Goal: Information Seeking & Learning: Learn about a topic

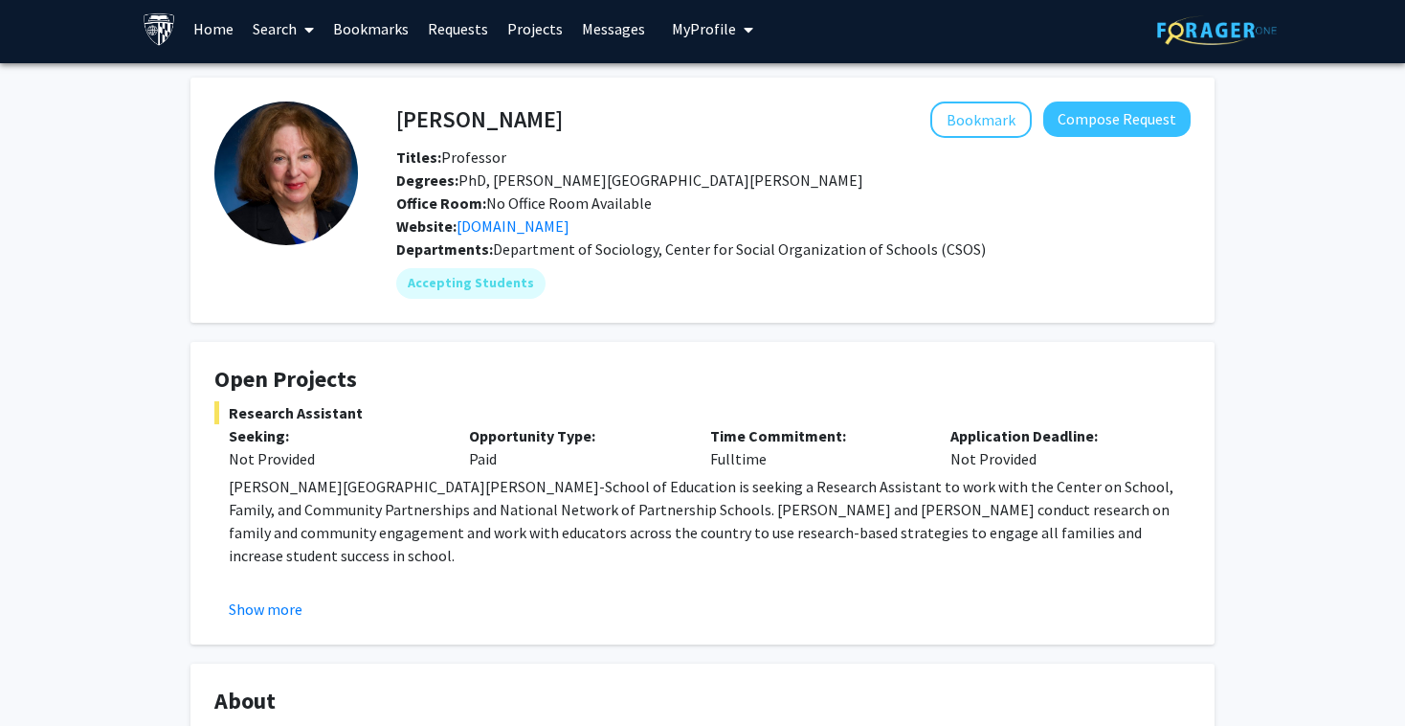
scroll to position [64, 0]
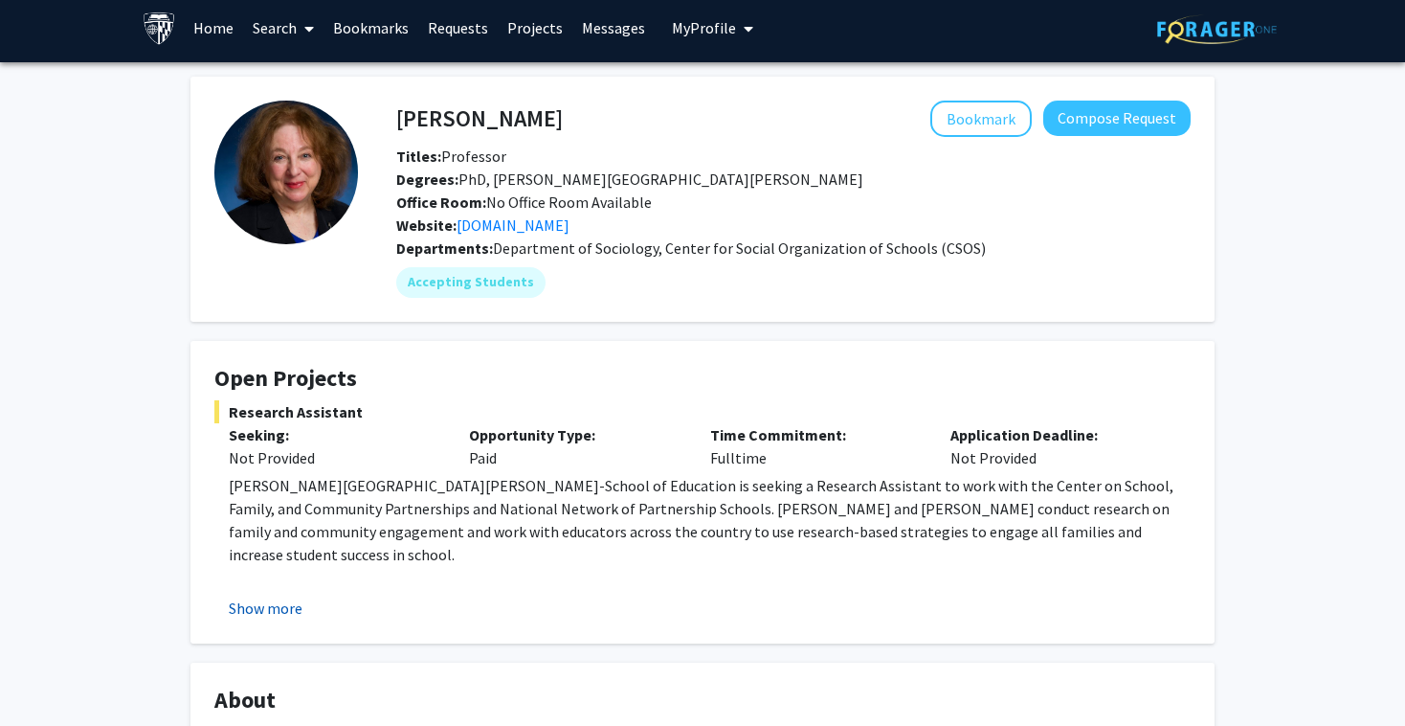
click at [277, 596] on button "Show more" at bounding box center [266, 607] width 74 height 23
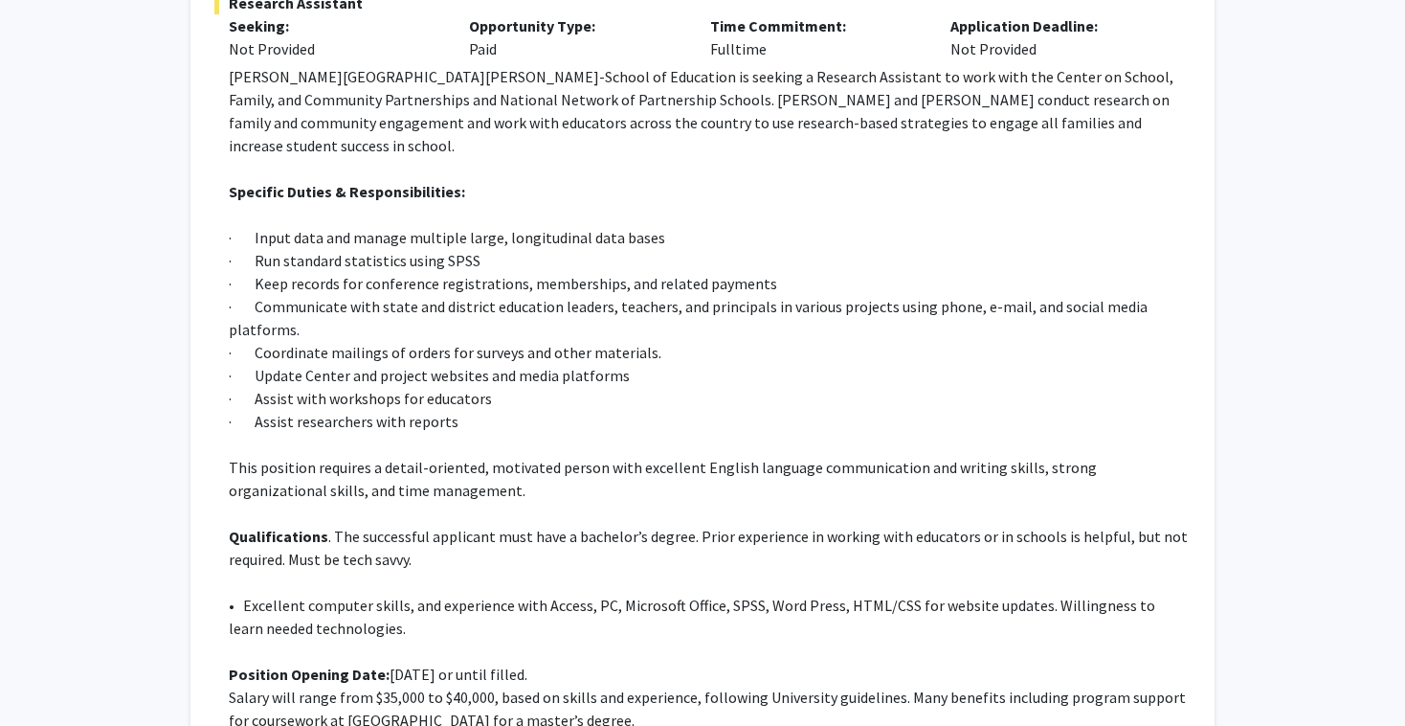
scroll to position [474, 0]
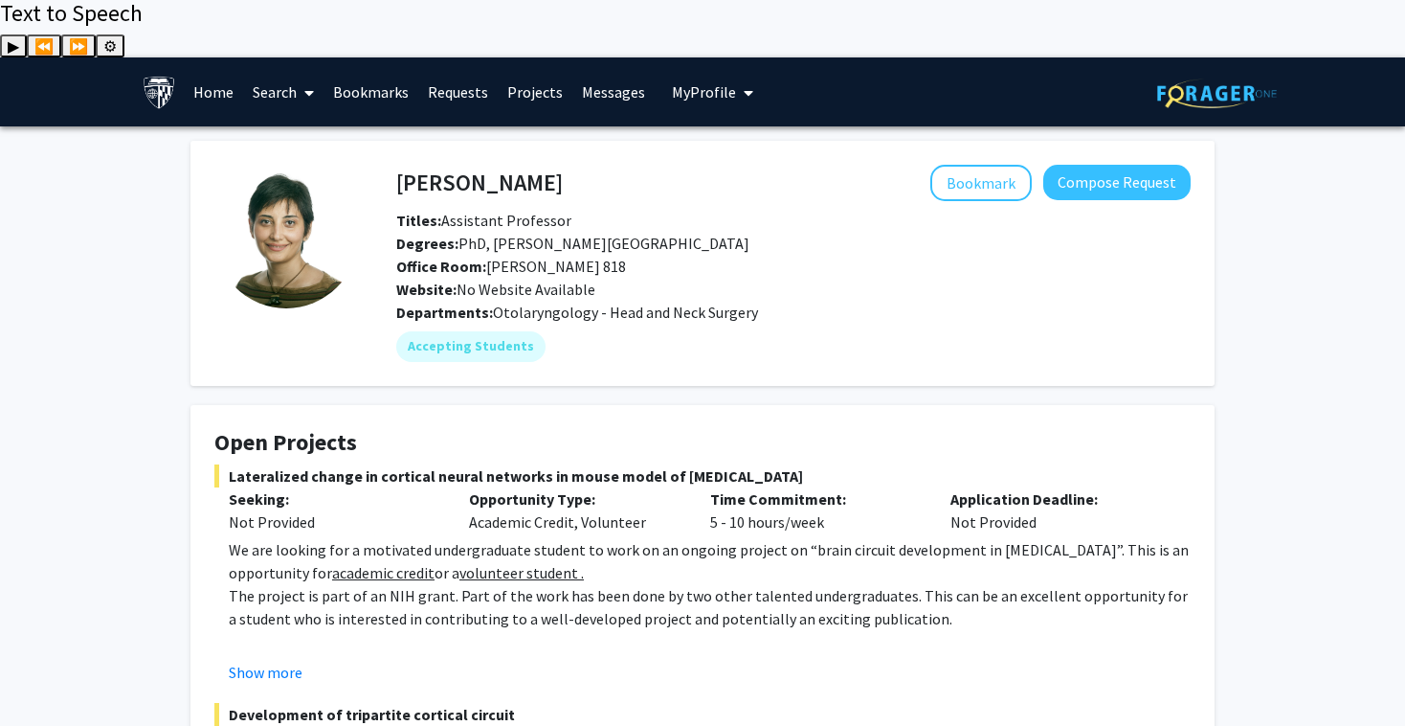
scroll to position [2, 0]
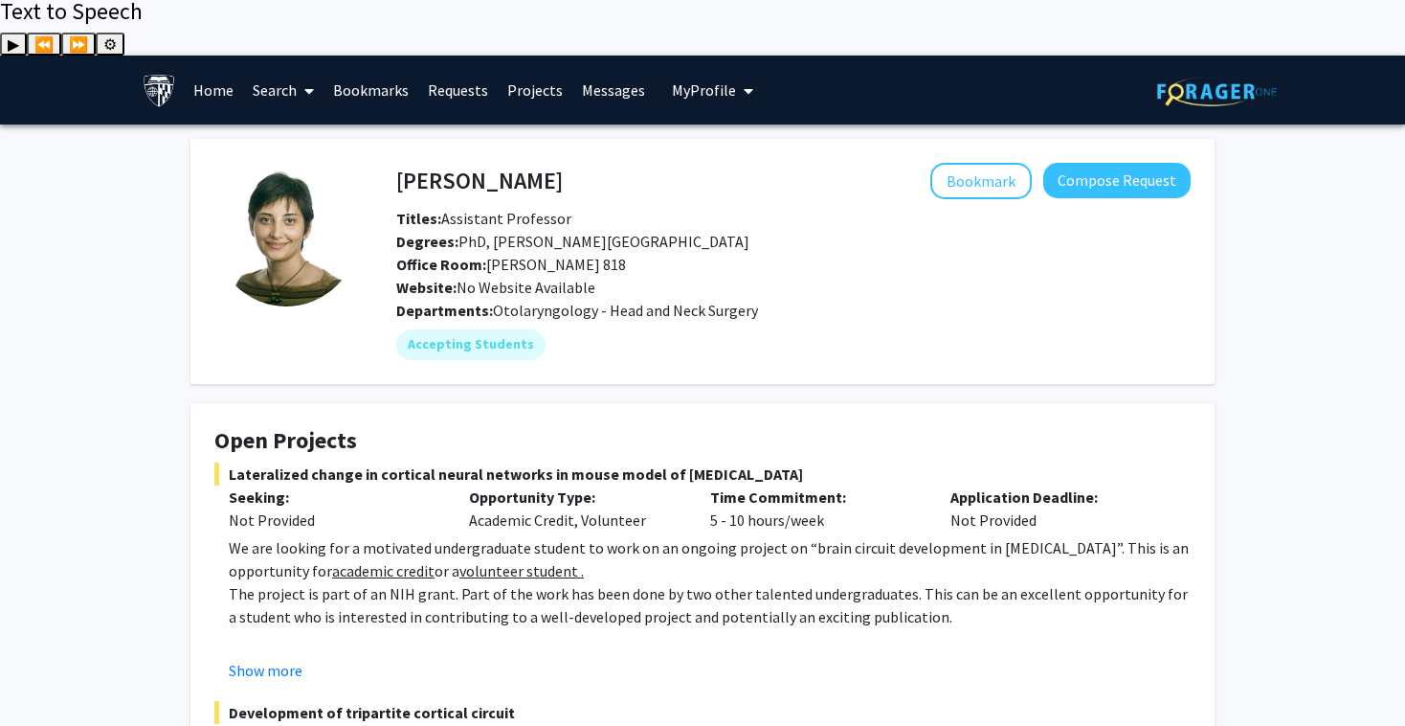
click at [581, 536] on p "We are looking for a motivated undergraduate student to work on an ongoing proj…" at bounding box center [710, 559] width 962 height 46
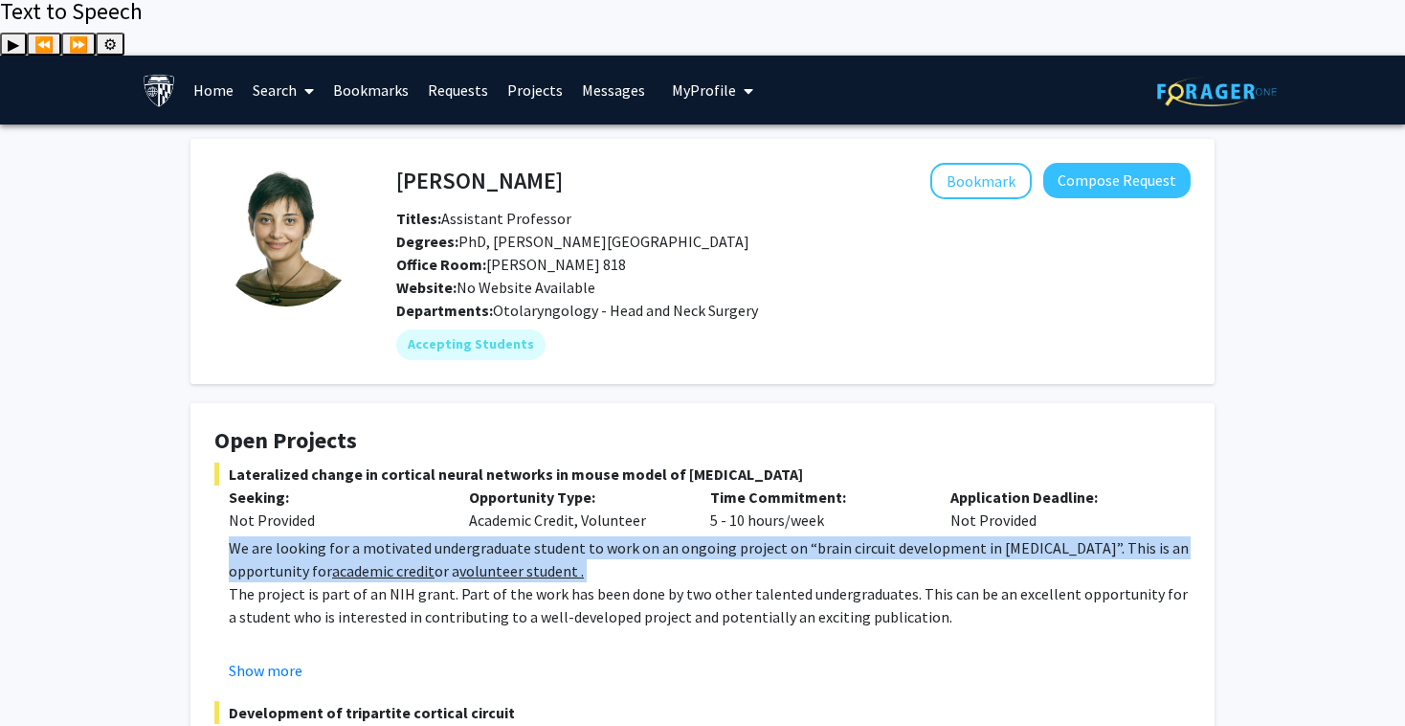
click at [581, 536] on p "We are looking for a motivated undergraduate student to work on an ongoing proj…" at bounding box center [710, 559] width 962 height 46
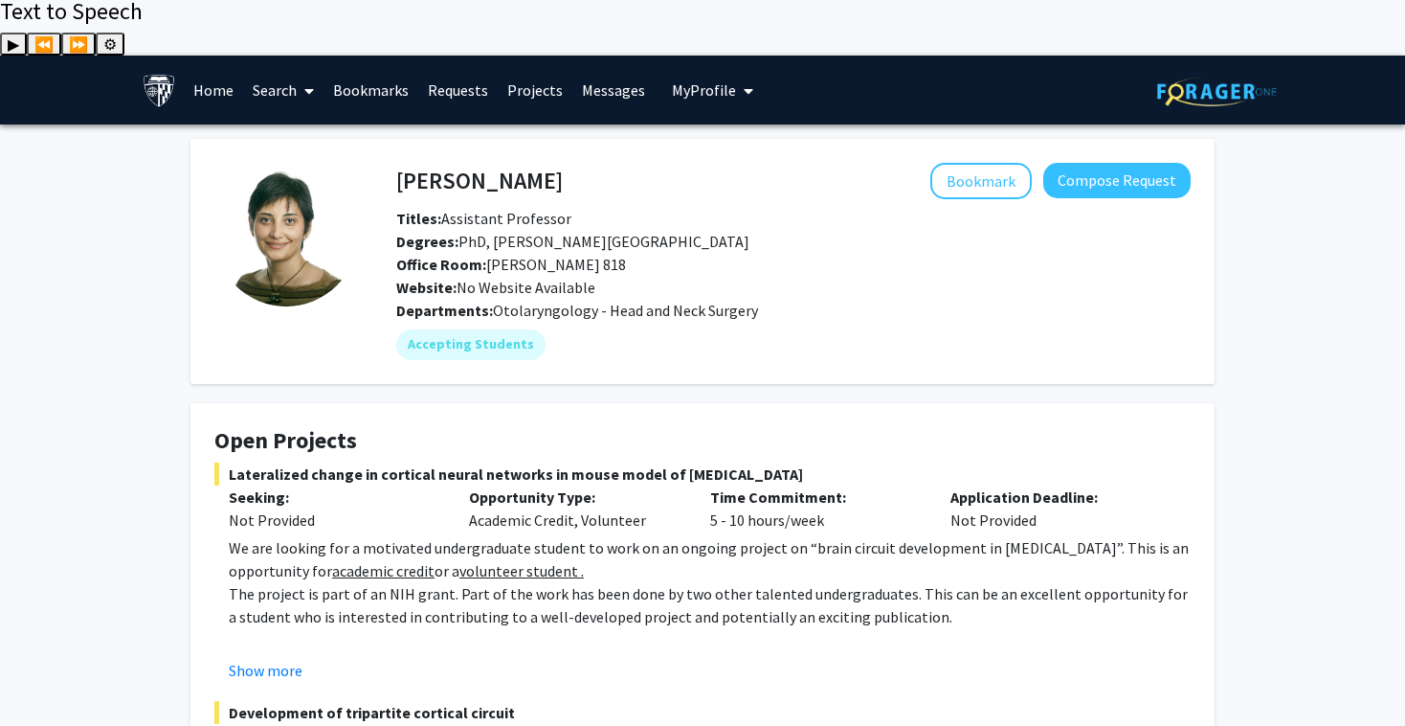
click at [283, 56] on link "Search" at bounding box center [283, 89] width 80 height 67
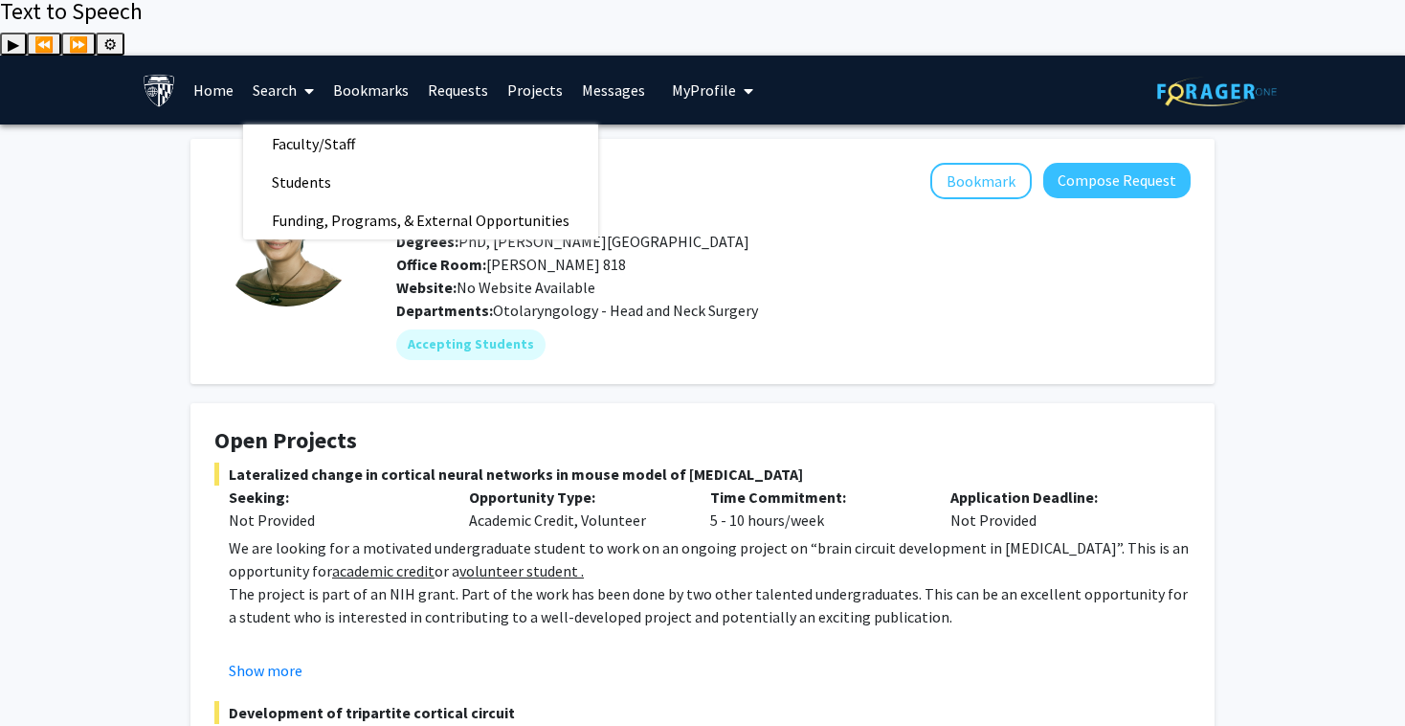
click at [549, 56] on link "Projects" at bounding box center [535, 89] width 75 height 67
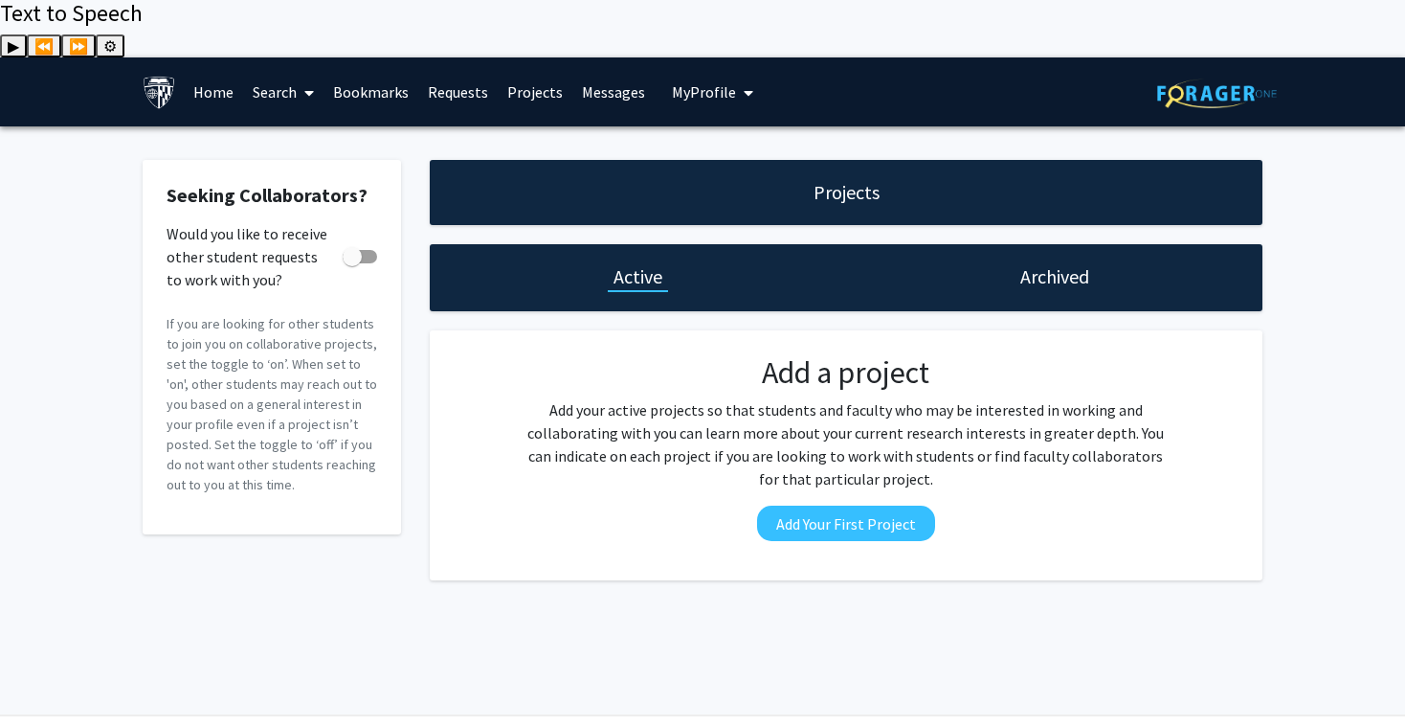
click at [1038, 263] on h1 "Archived" at bounding box center [1054, 276] width 69 height 27
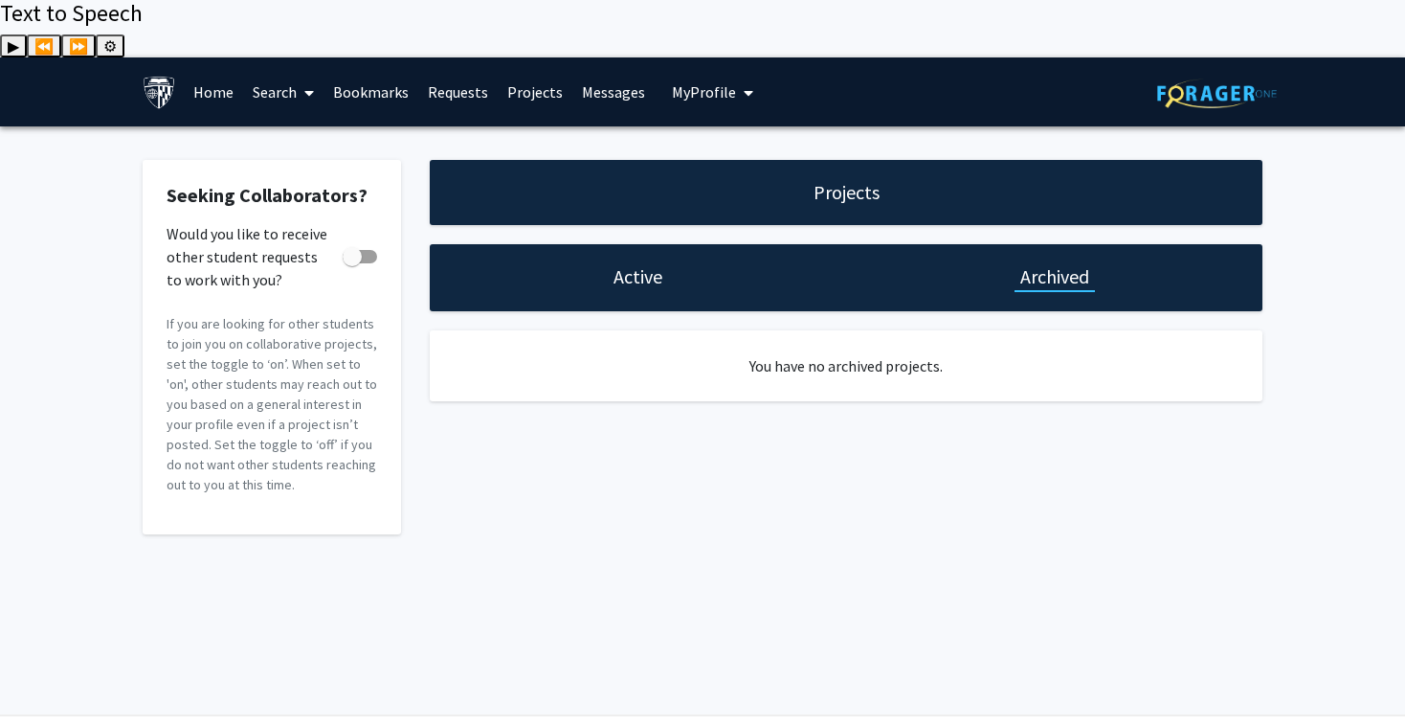
click at [622, 263] on h1 "Active" at bounding box center [638, 276] width 49 height 27
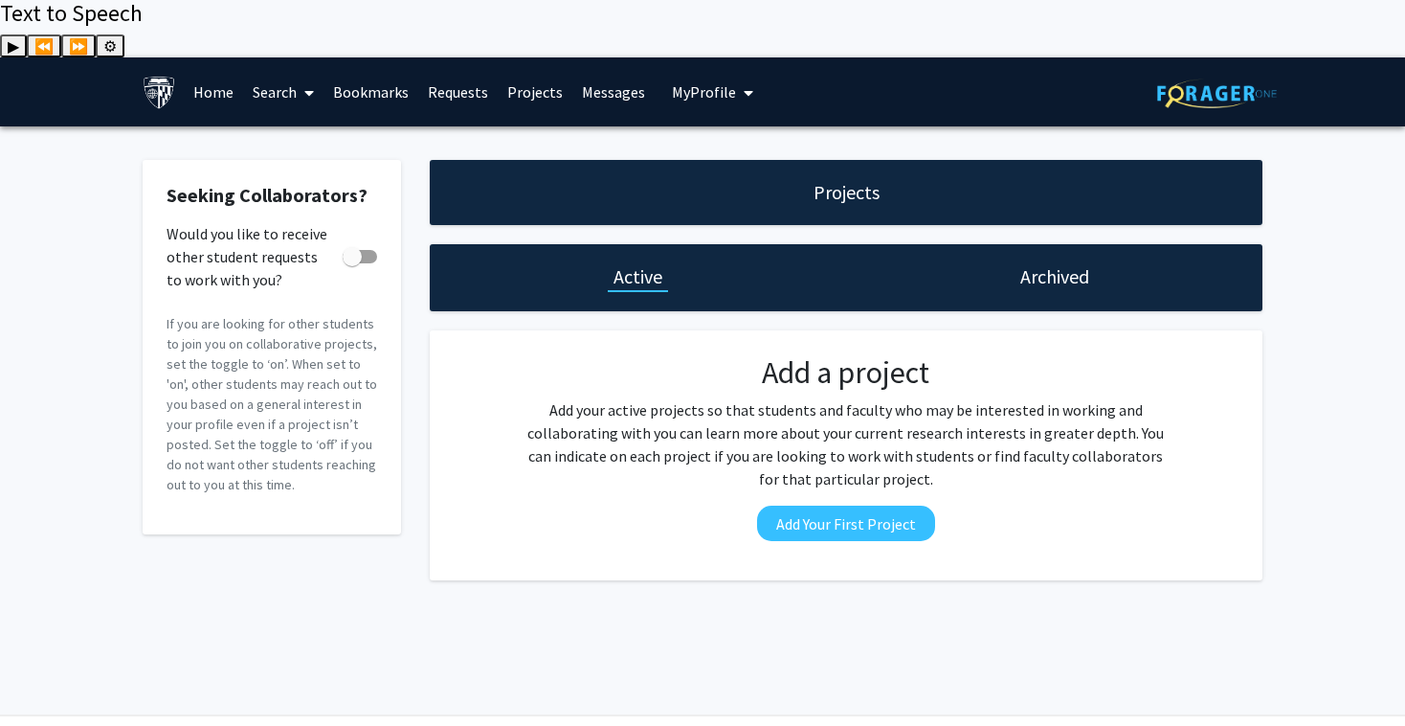
click at [699, 82] on span "My Profile" at bounding box center [704, 91] width 64 height 19
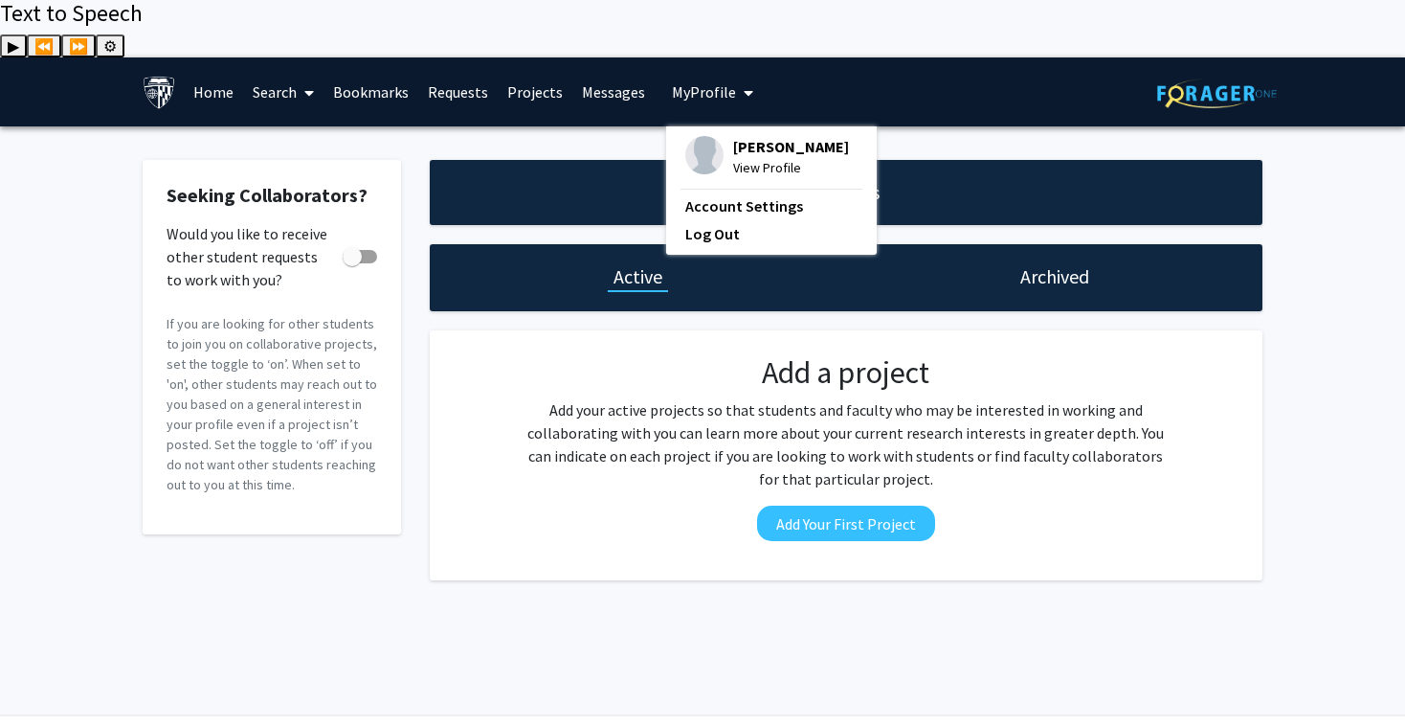
click at [608, 58] on link "Messages" at bounding box center [613, 91] width 82 height 67
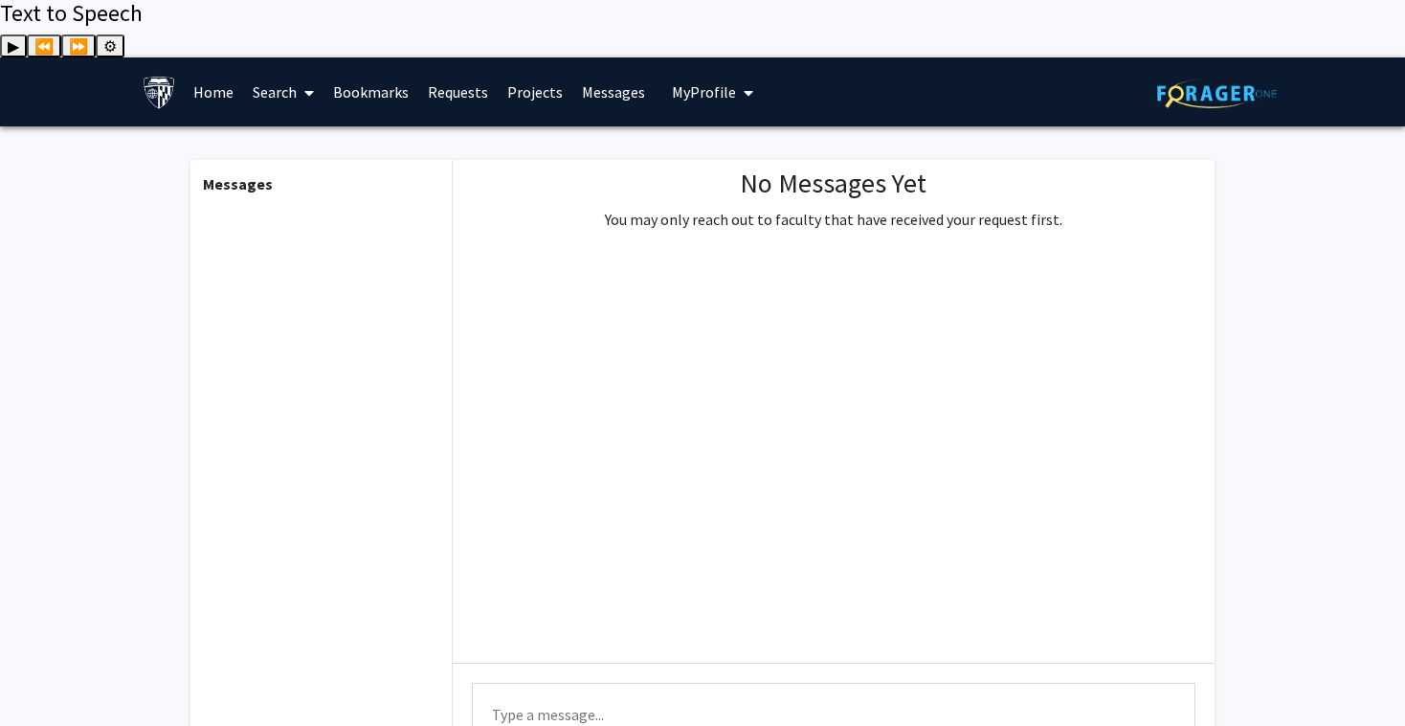
click at [512, 58] on link "Projects" at bounding box center [535, 91] width 75 height 67
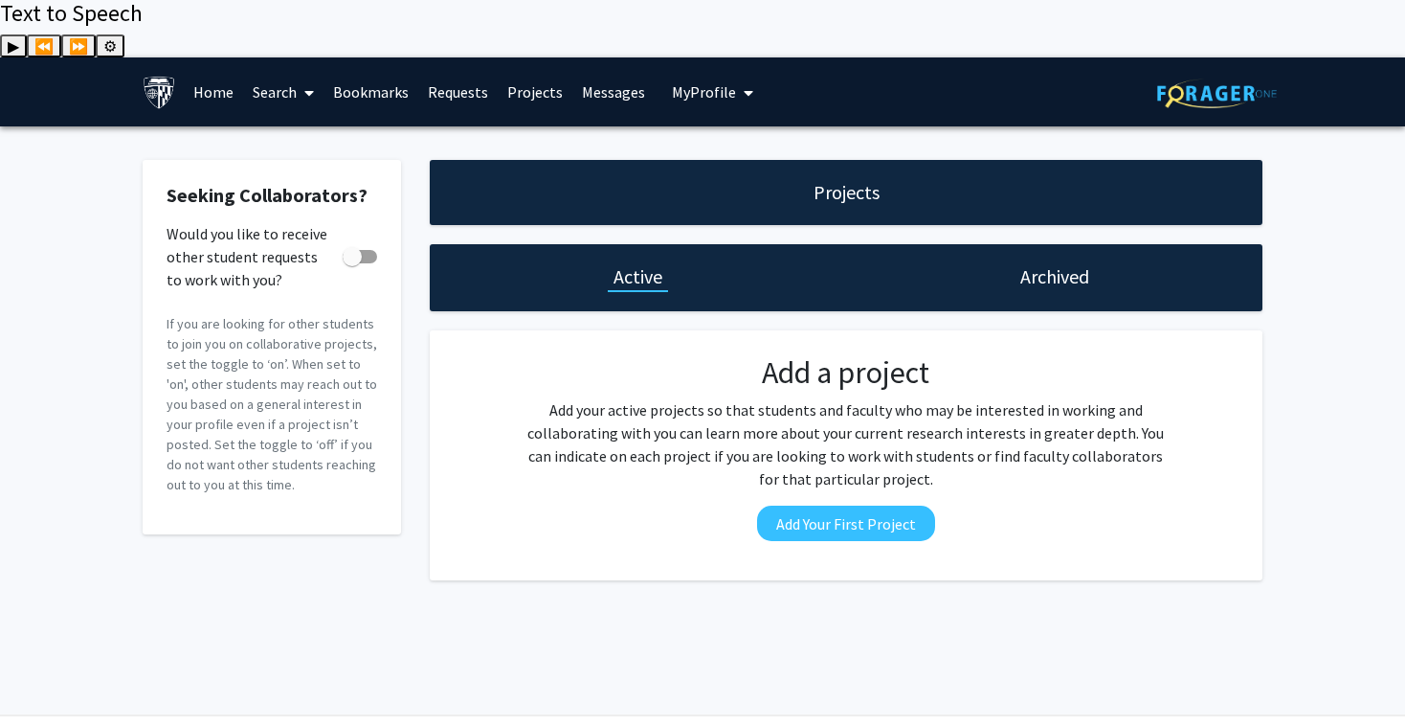
click at [435, 58] on link "Requests" at bounding box center [457, 91] width 79 height 67
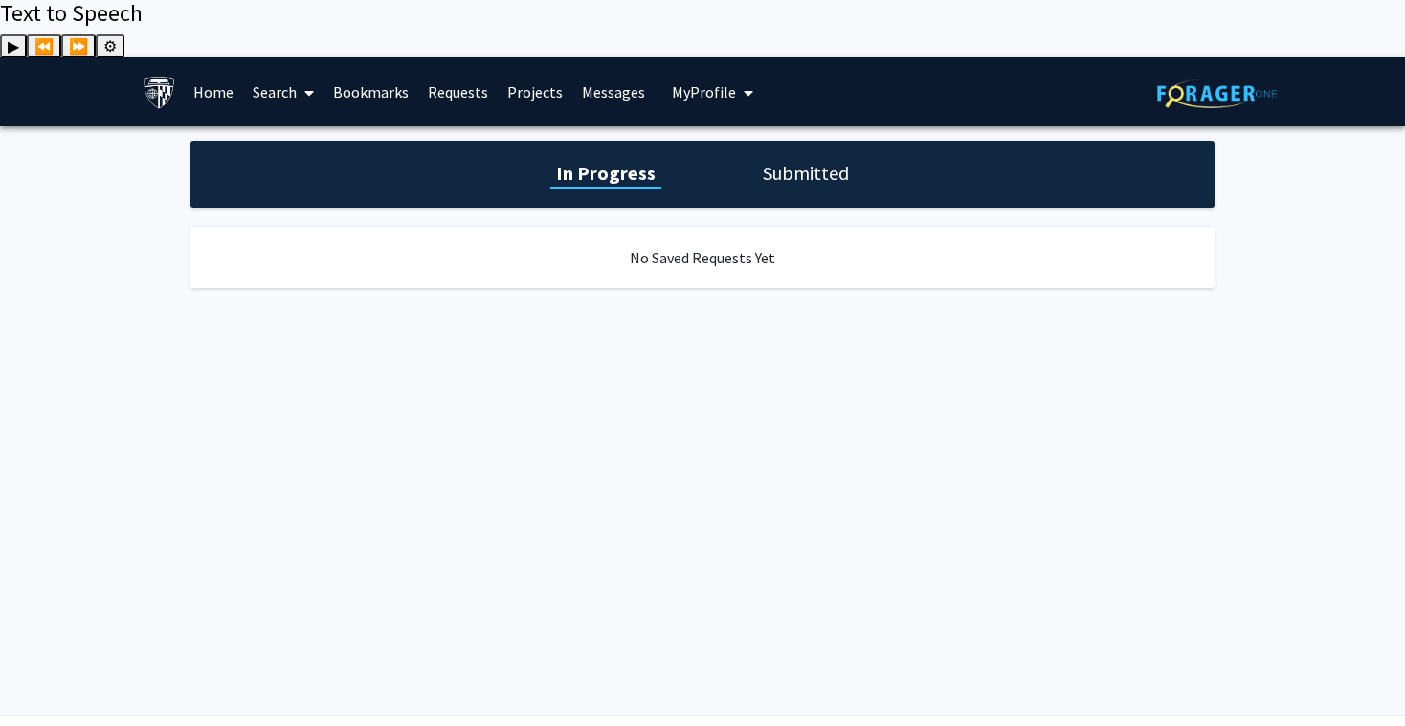
click at [373, 58] on link "Bookmarks" at bounding box center [371, 91] width 95 height 67
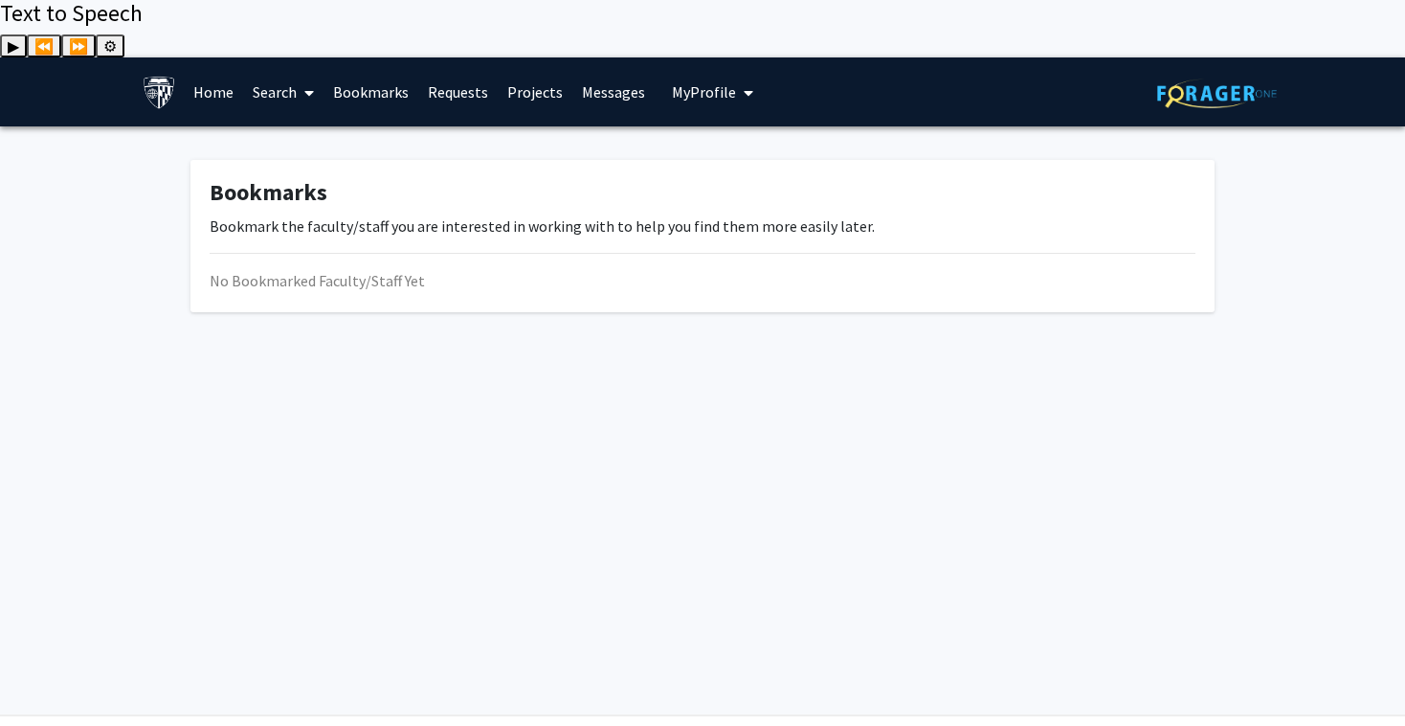
click at [280, 58] on link "Search" at bounding box center [283, 91] width 80 height 67
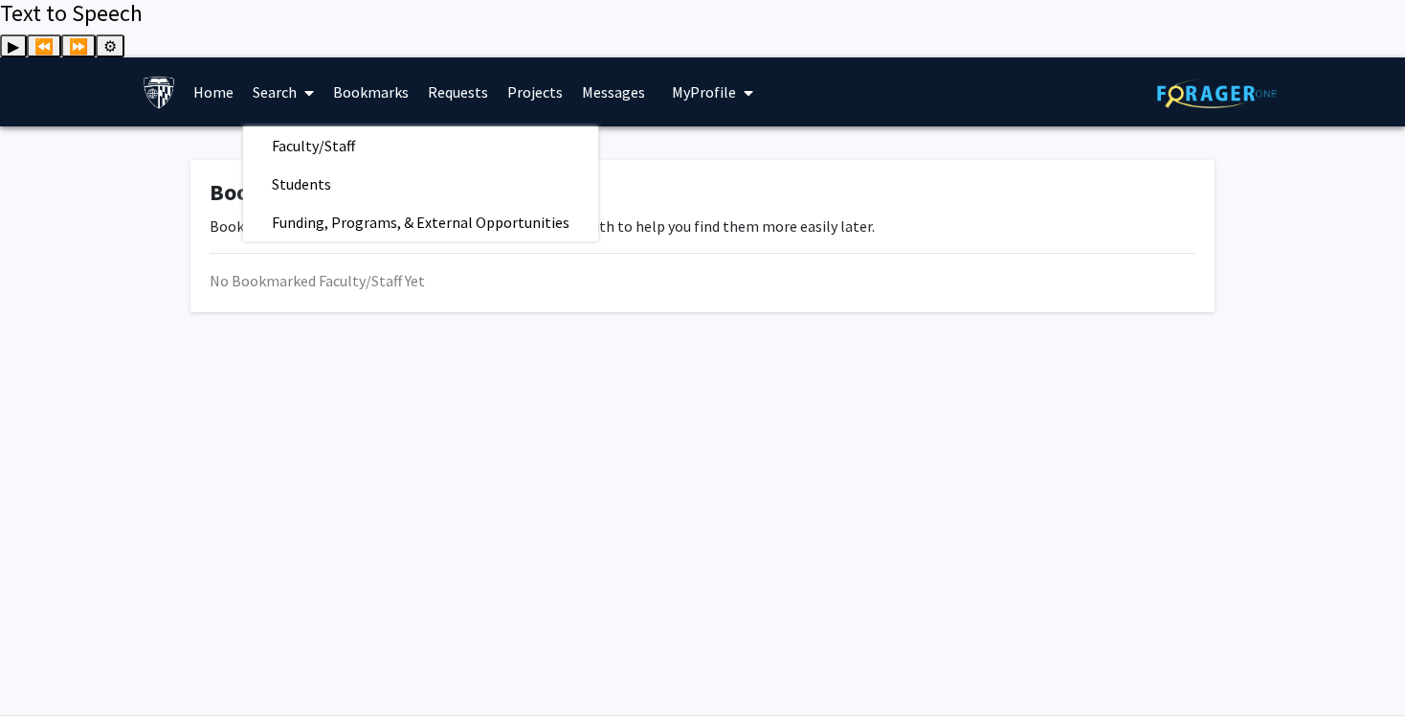
click at [214, 58] on link "Home" at bounding box center [213, 91] width 59 height 67
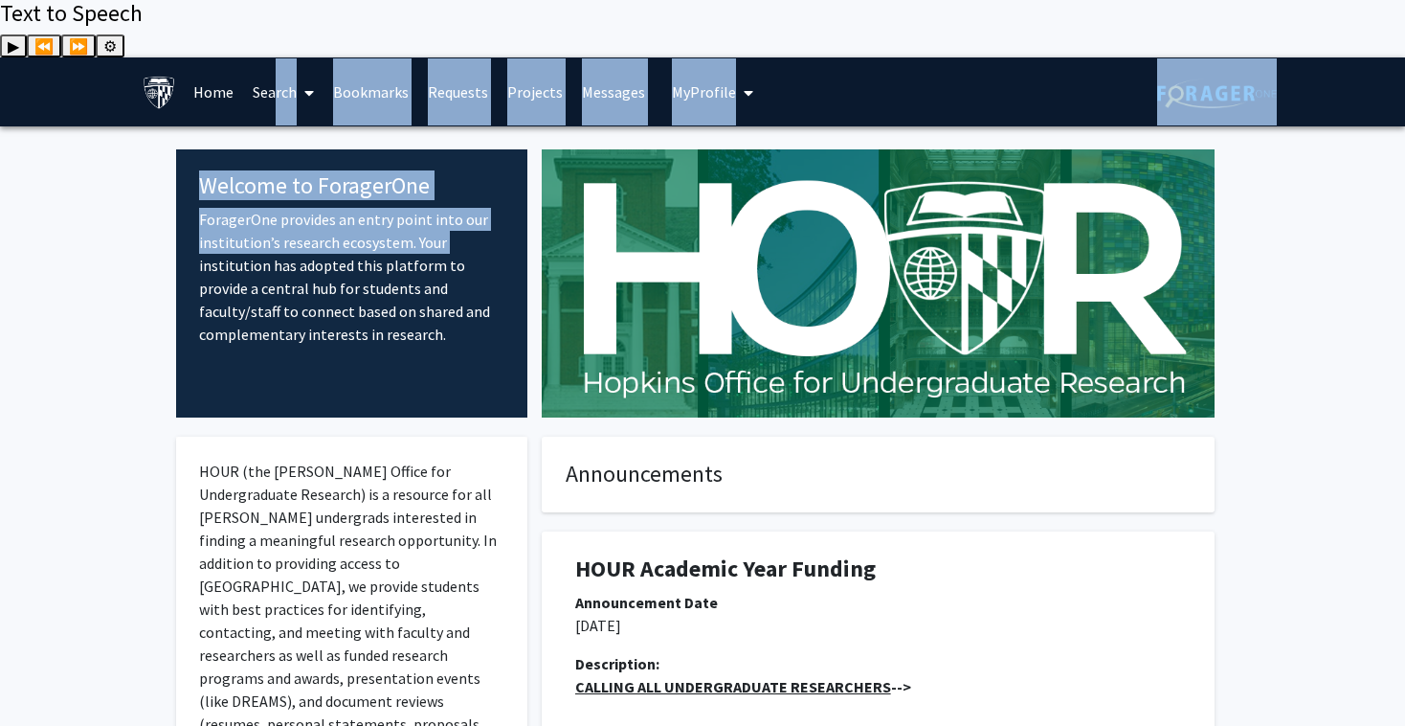
drag, startPoint x: 266, startPoint y: 32, endPoint x: 449, endPoint y: 211, distance: 255.9
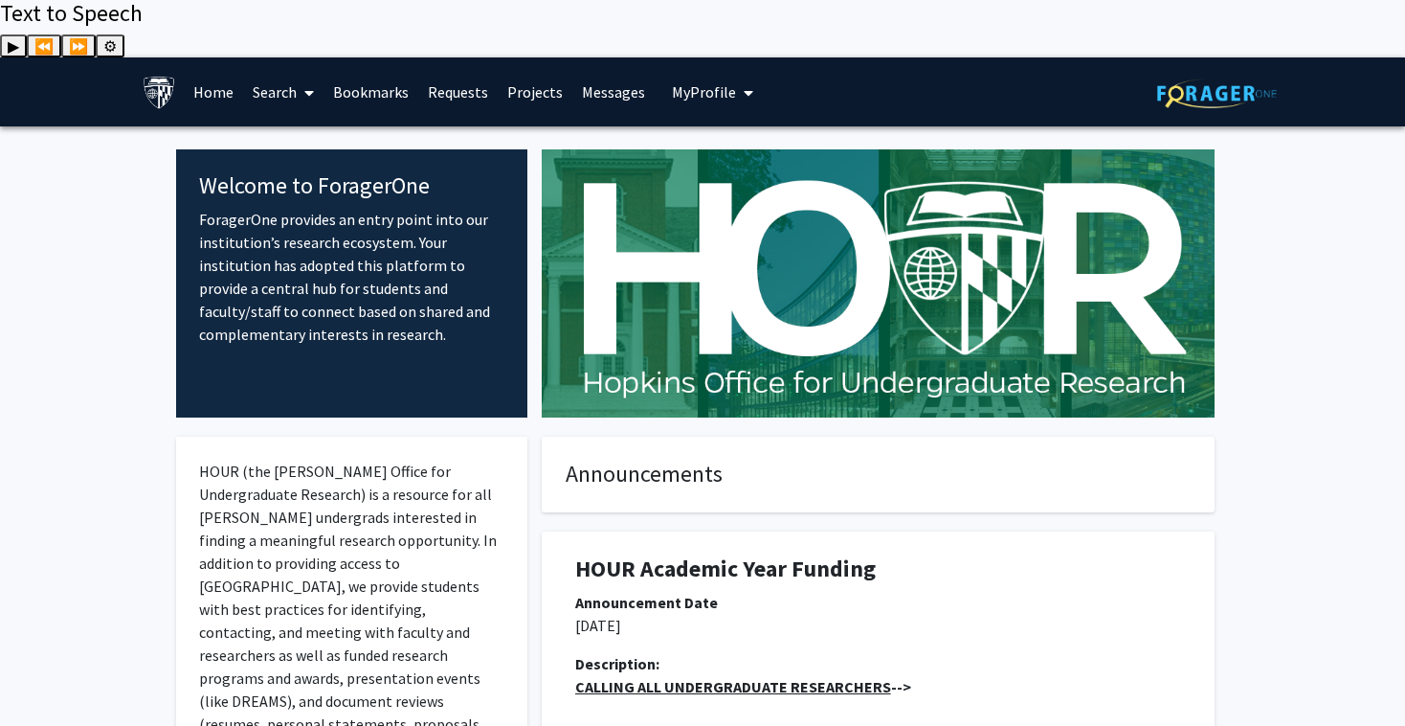
click at [310, 85] on icon at bounding box center [309, 92] width 10 height 15
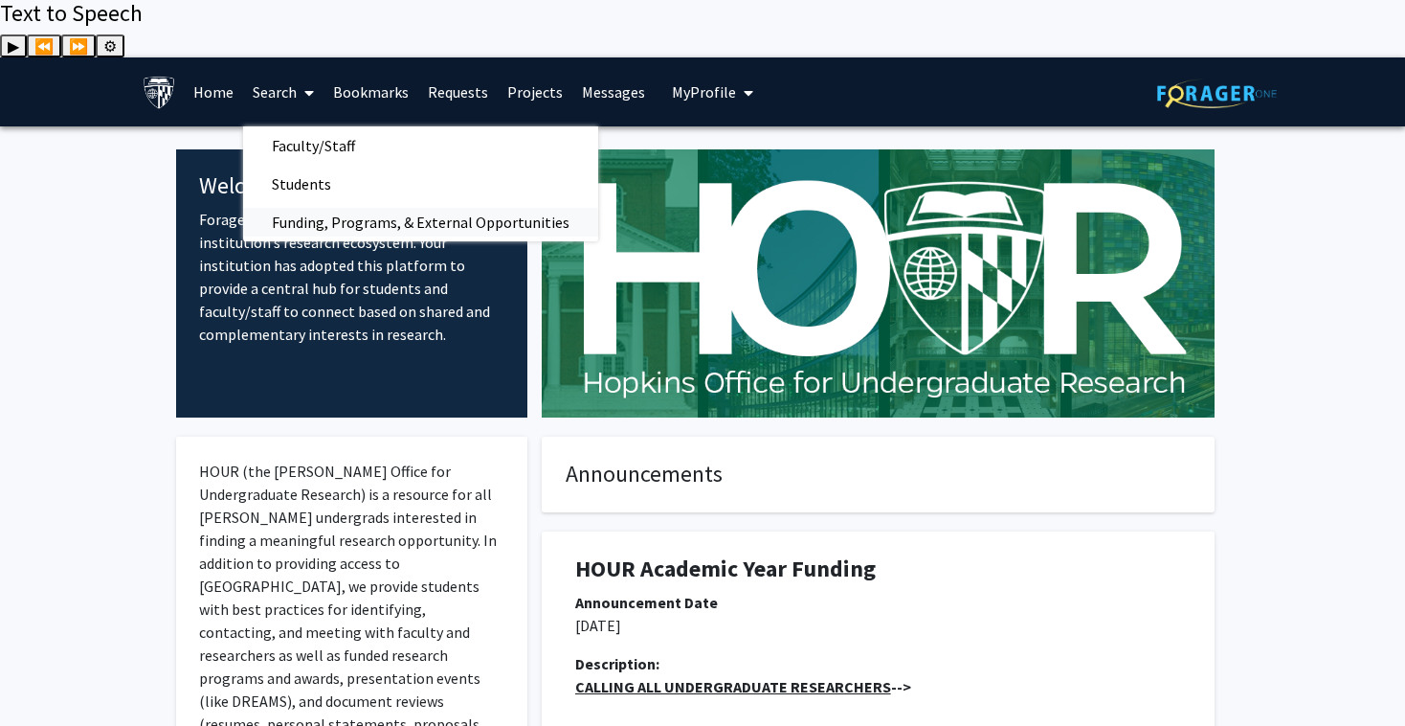
click at [327, 203] on span "Funding, Programs, & External Opportunities" at bounding box center [420, 222] width 355 height 38
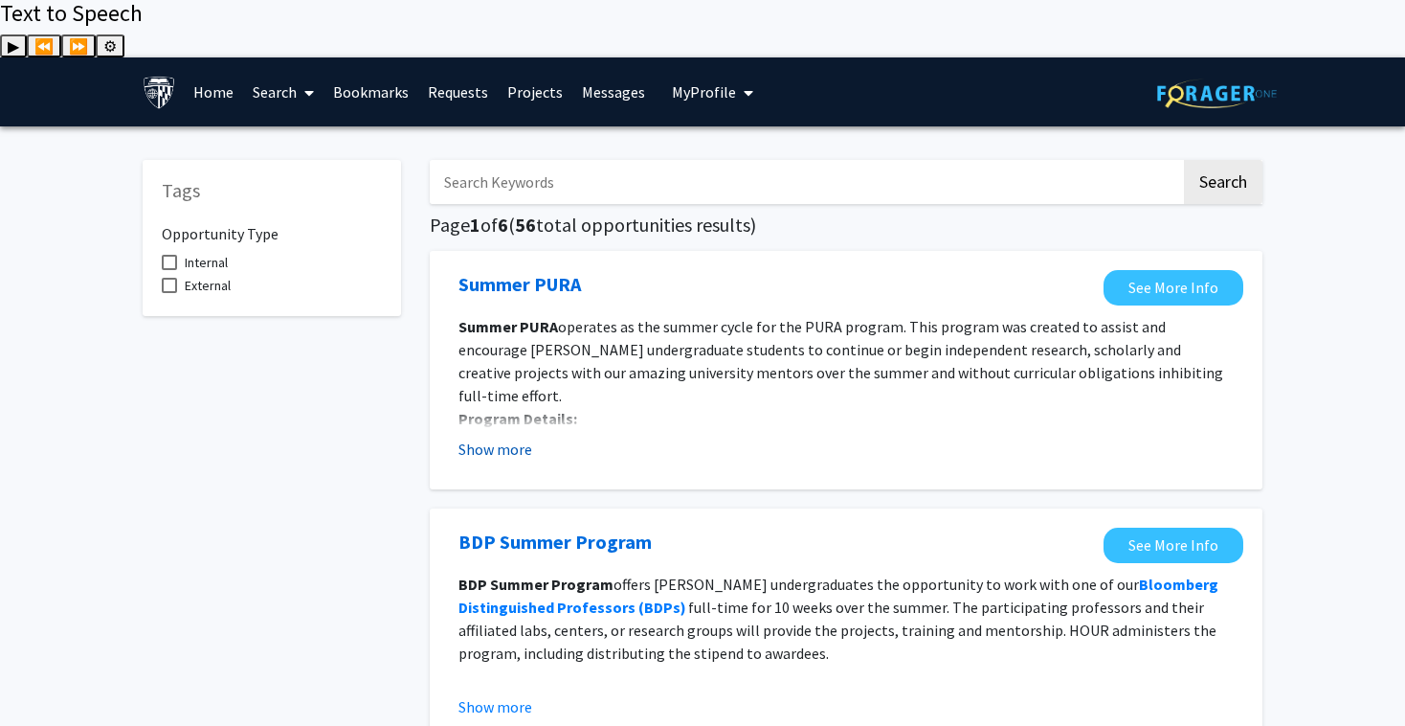
click at [493, 437] on button "Show more" at bounding box center [496, 448] width 74 height 23
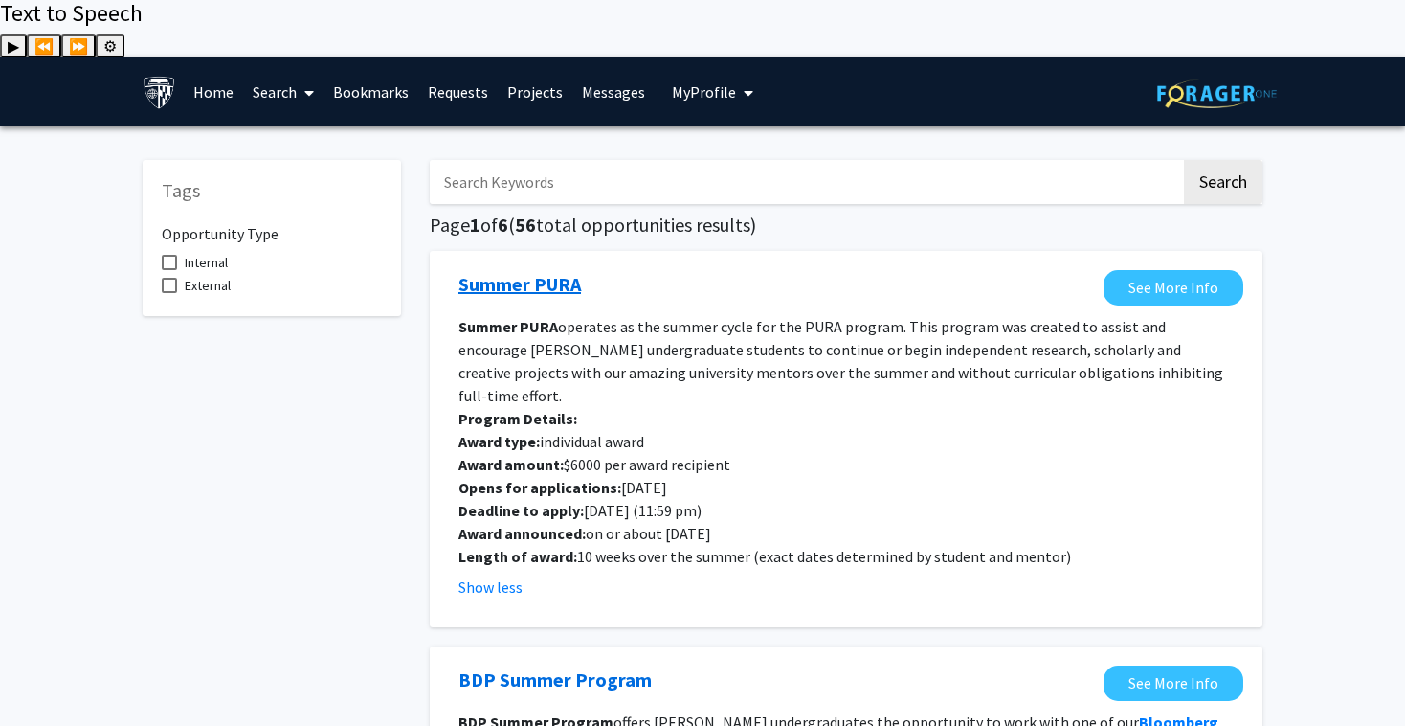
click at [516, 270] on link "Summer PURA" at bounding box center [520, 284] width 123 height 29
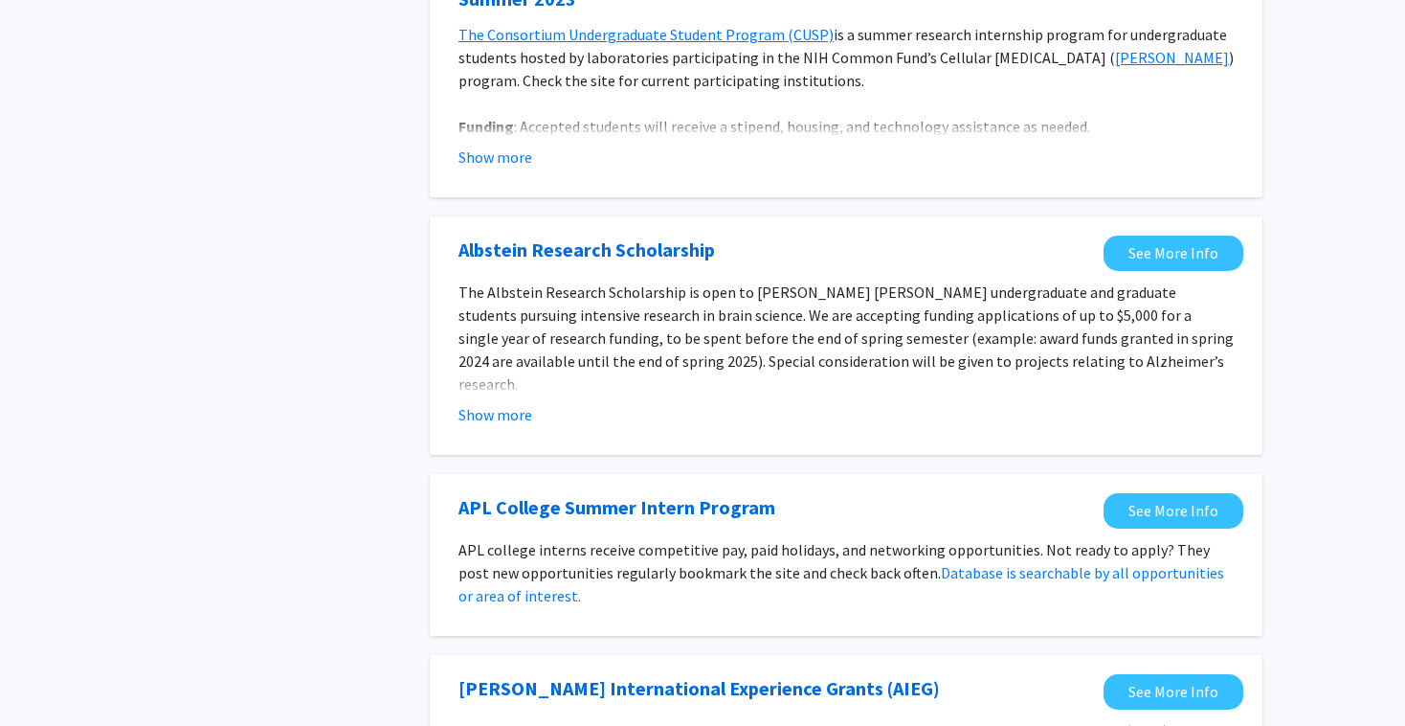
scroll to position [1239, 0]
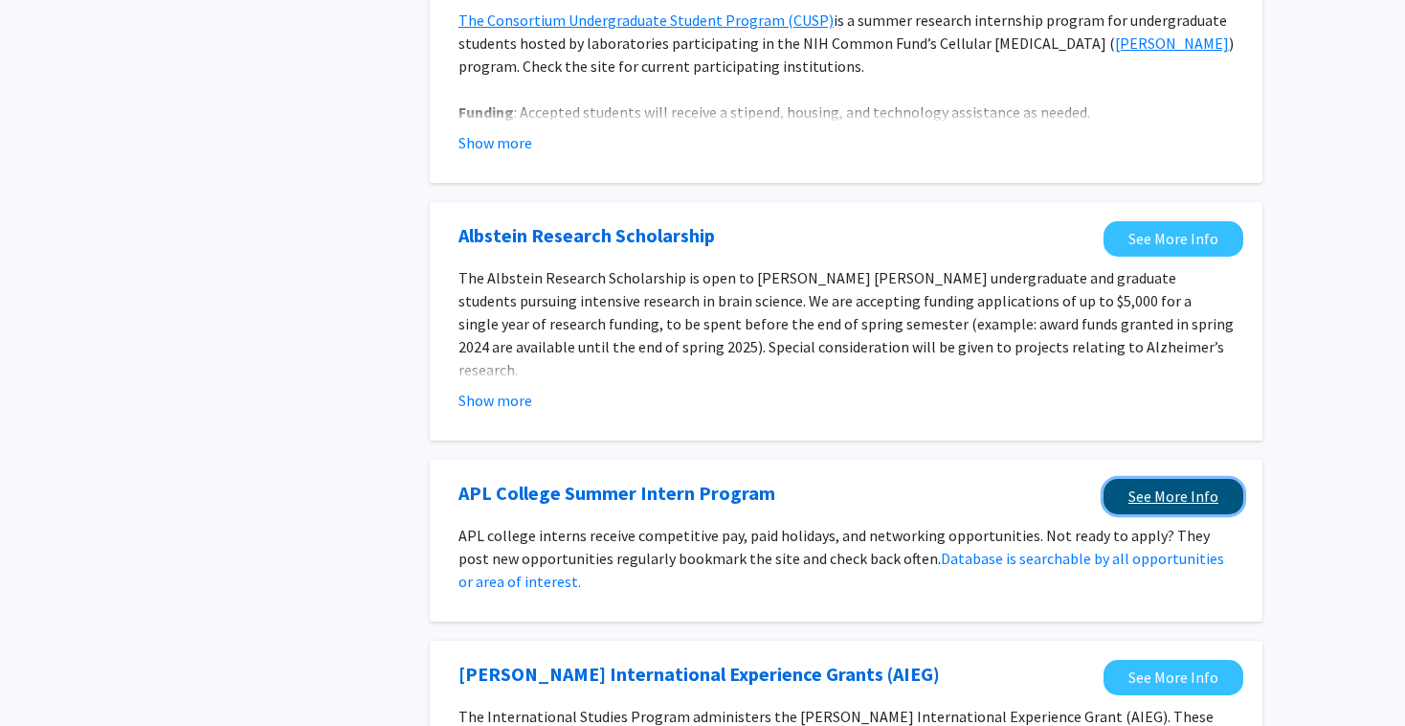
click at [1146, 479] on link "See More Info" at bounding box center [1174, 496] width 140 height 35
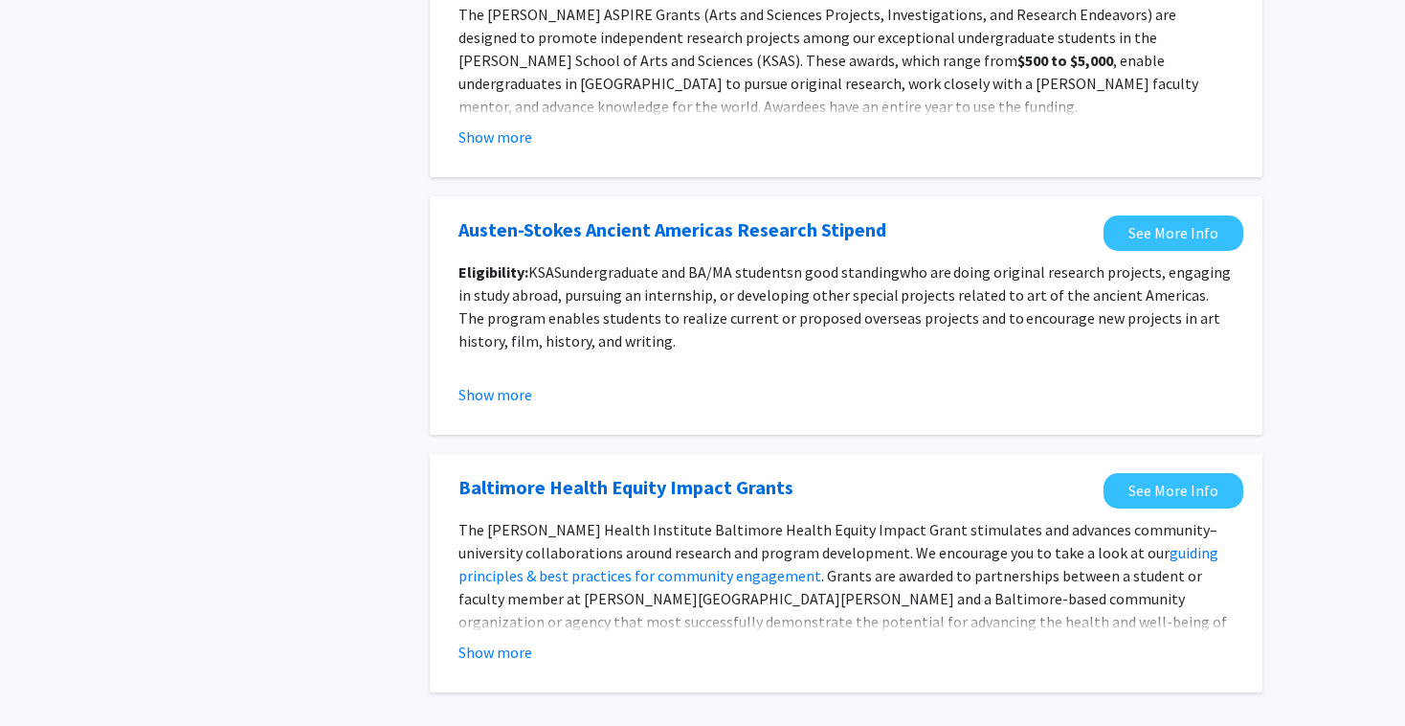
scroll to position [2240, 0]
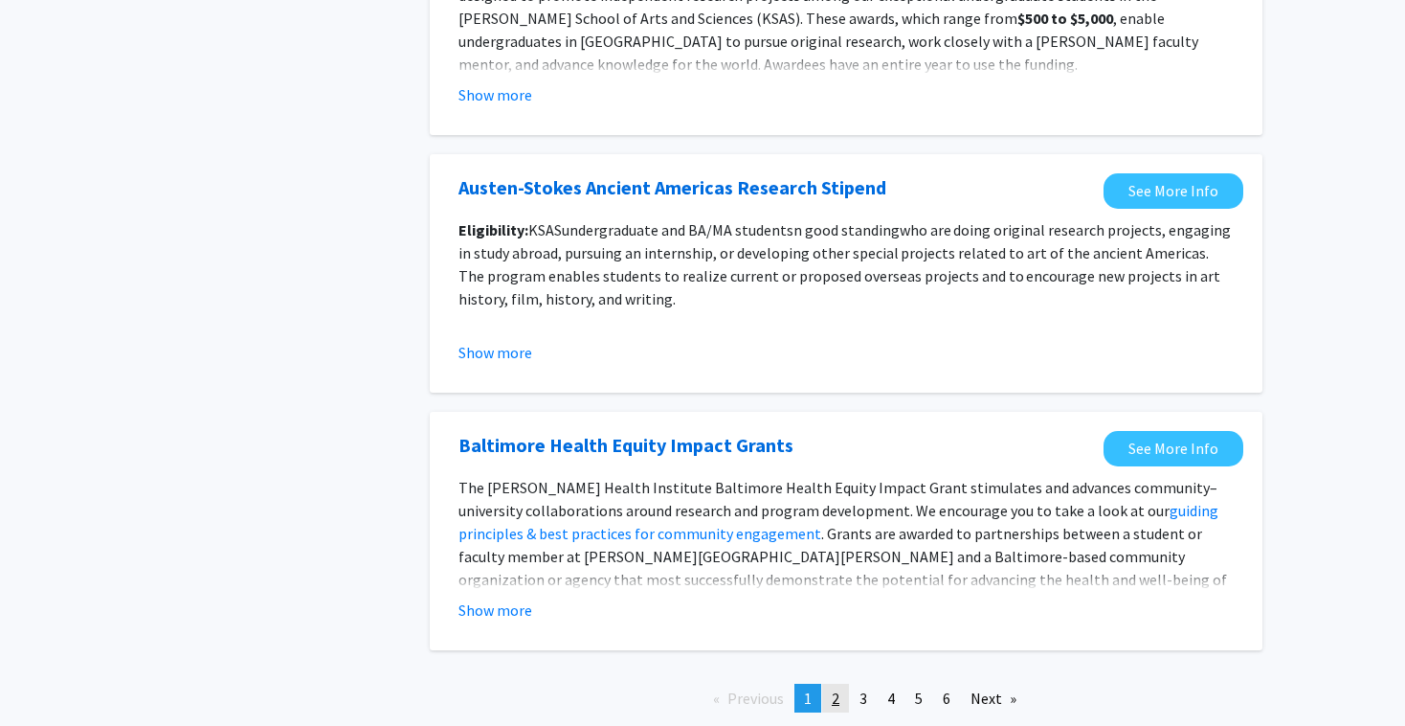
click at [843, 684] on link "page 2" at bounding box center [835, 698] width 27 height 29
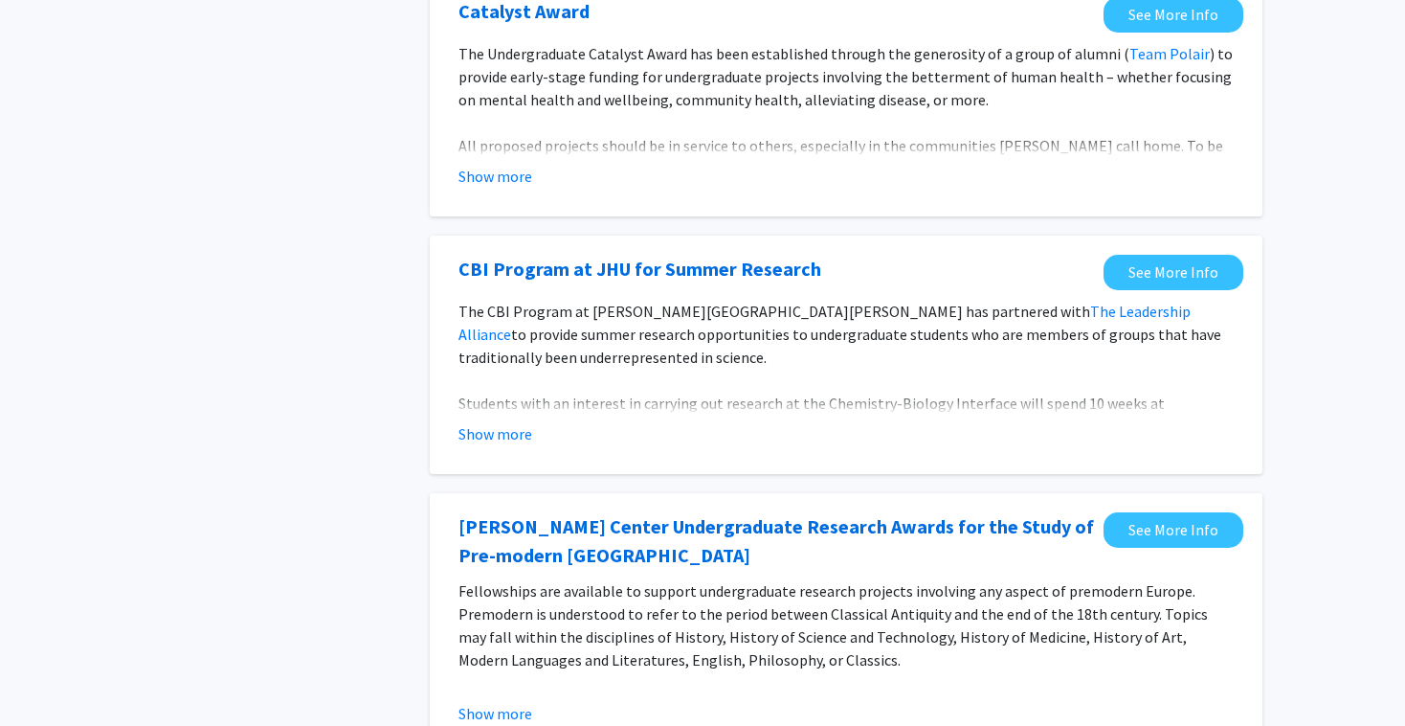
scroll to position [1047, 0]
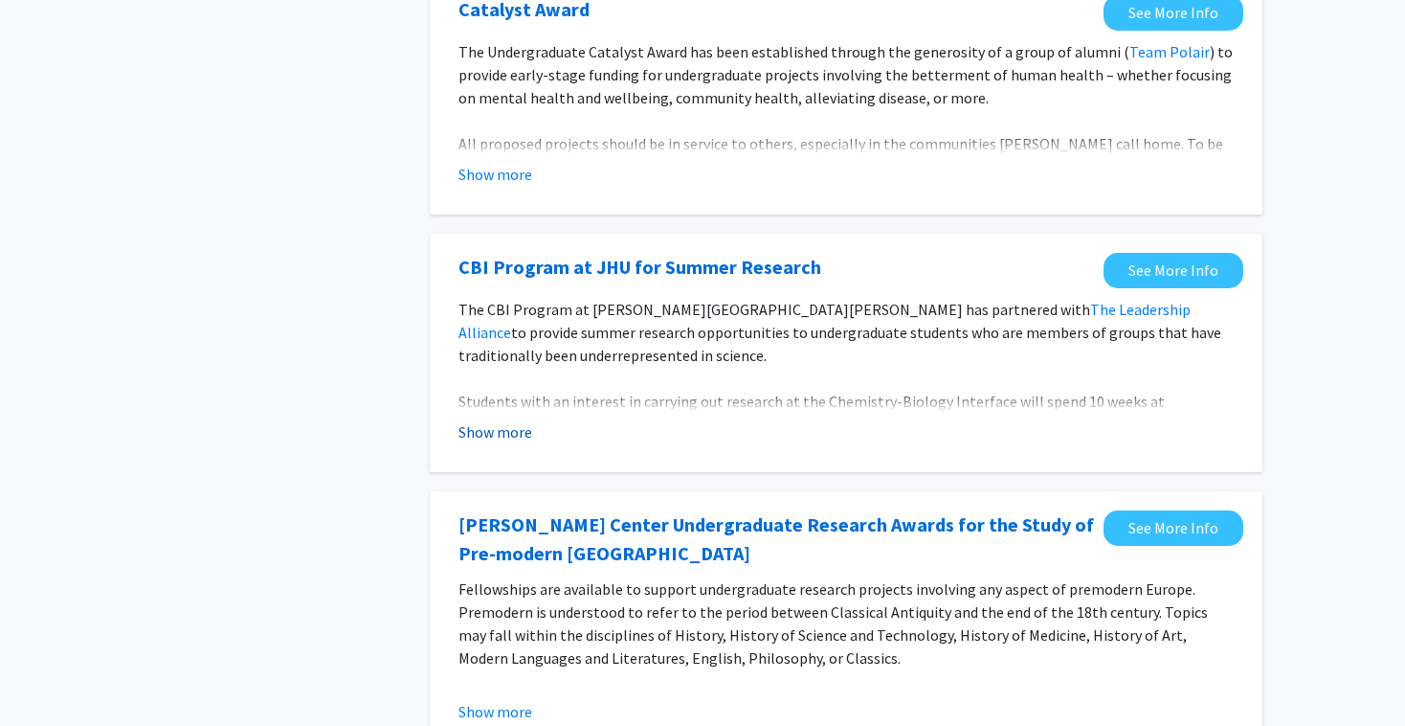
click at [483, 420] on button "Show more" at bounding box center [496, 431] width 74 height 23
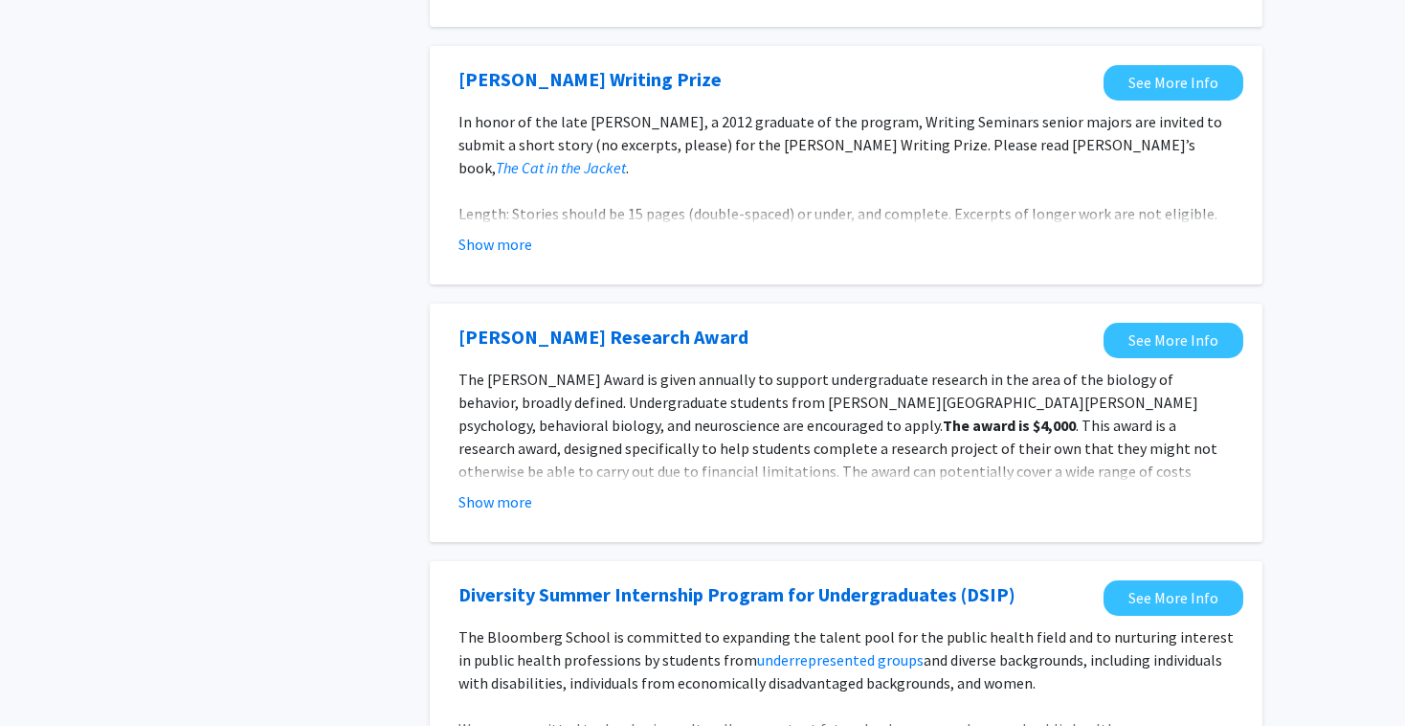
scroll to position [2307, 0]
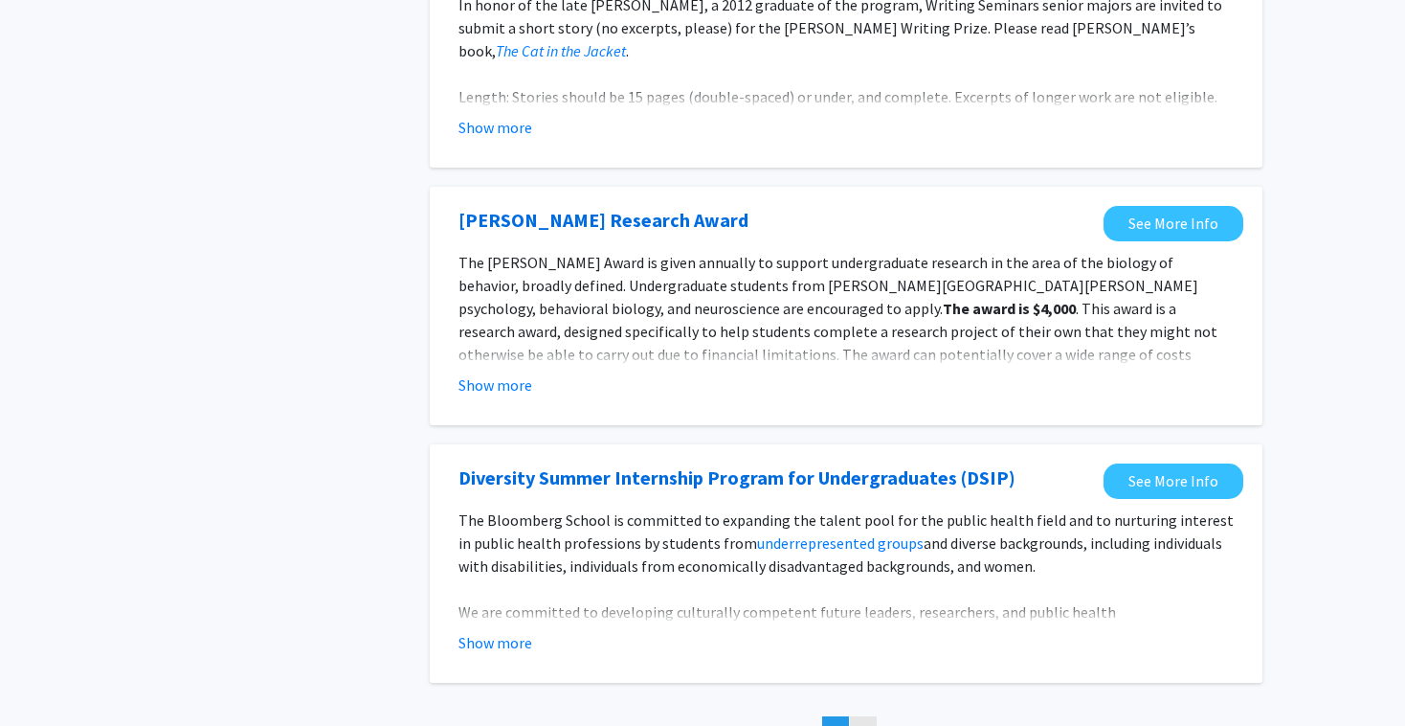
click at [863, 721] on span "3" at bounding box center [864, 730] width 8 height 19
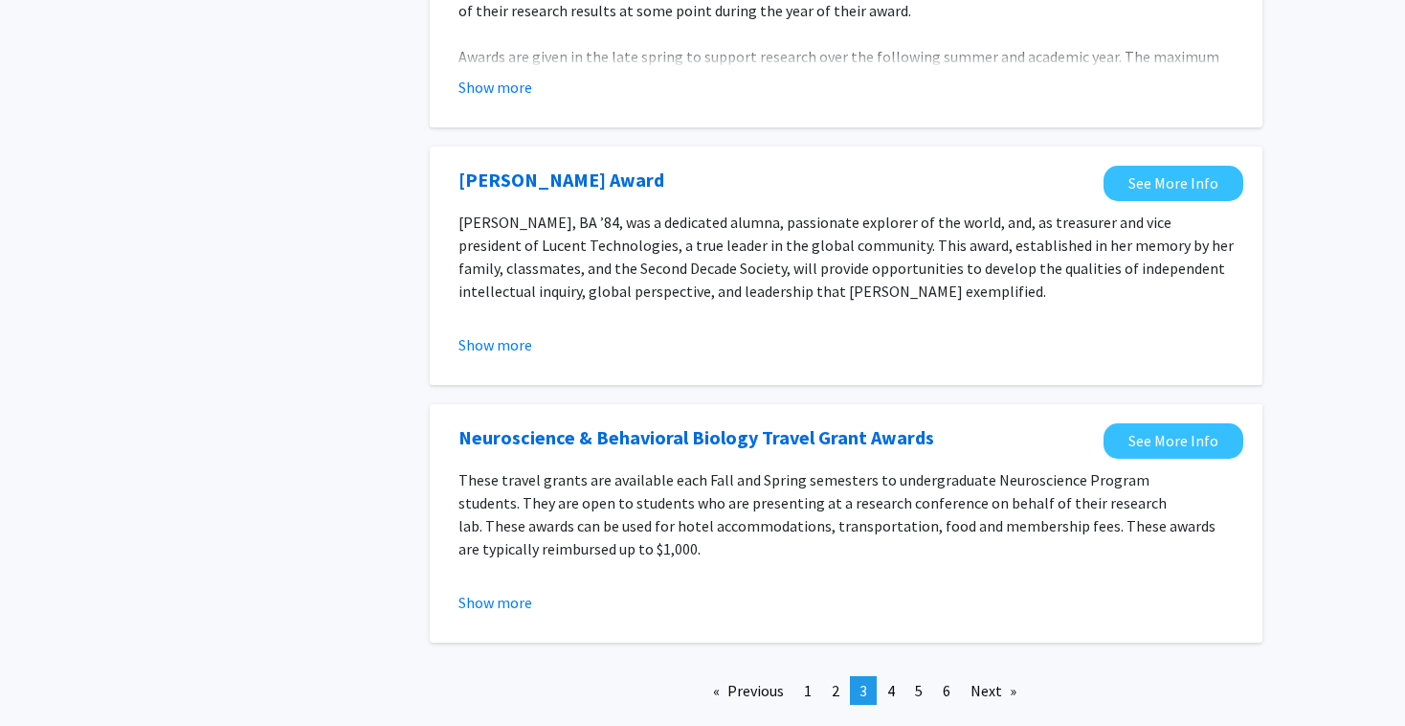
scroll to position [2171, 0]
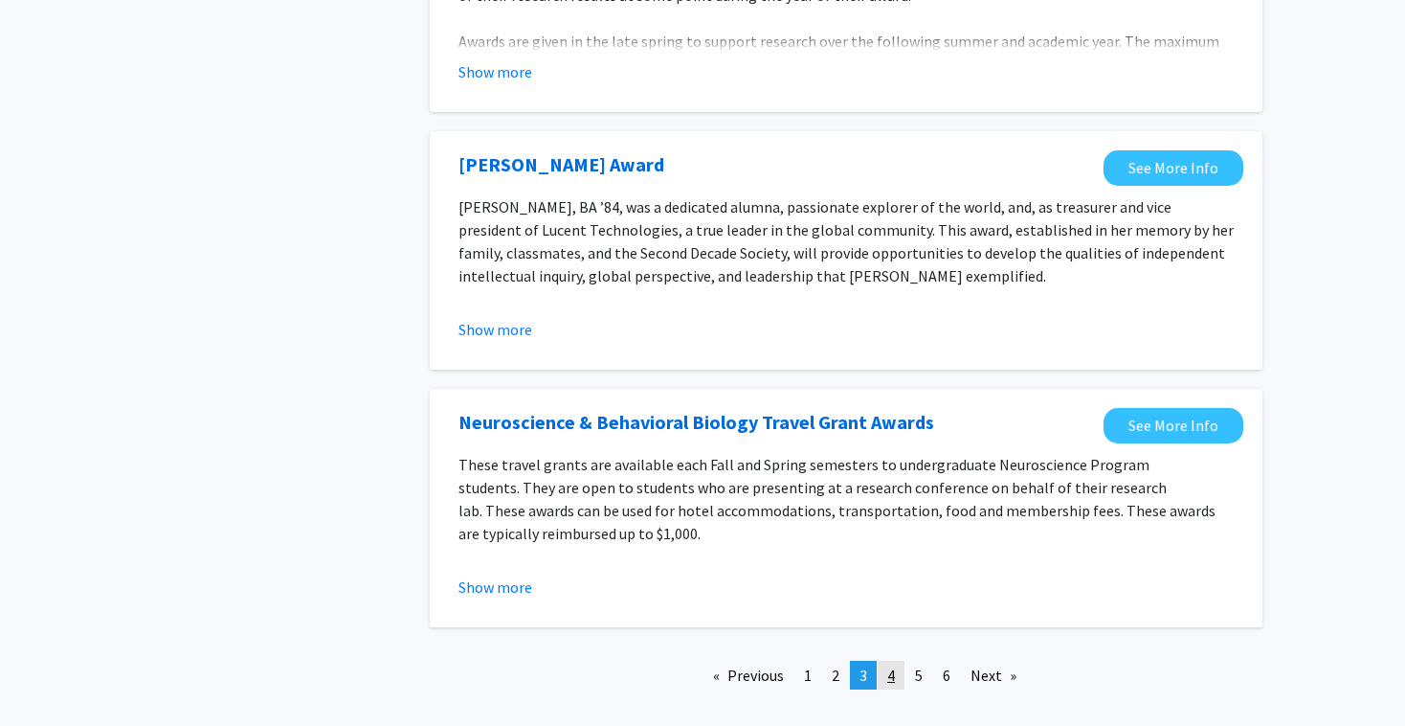
click at [891, 665] on span "4" at bounding box center [891, 674] width 8 height 19
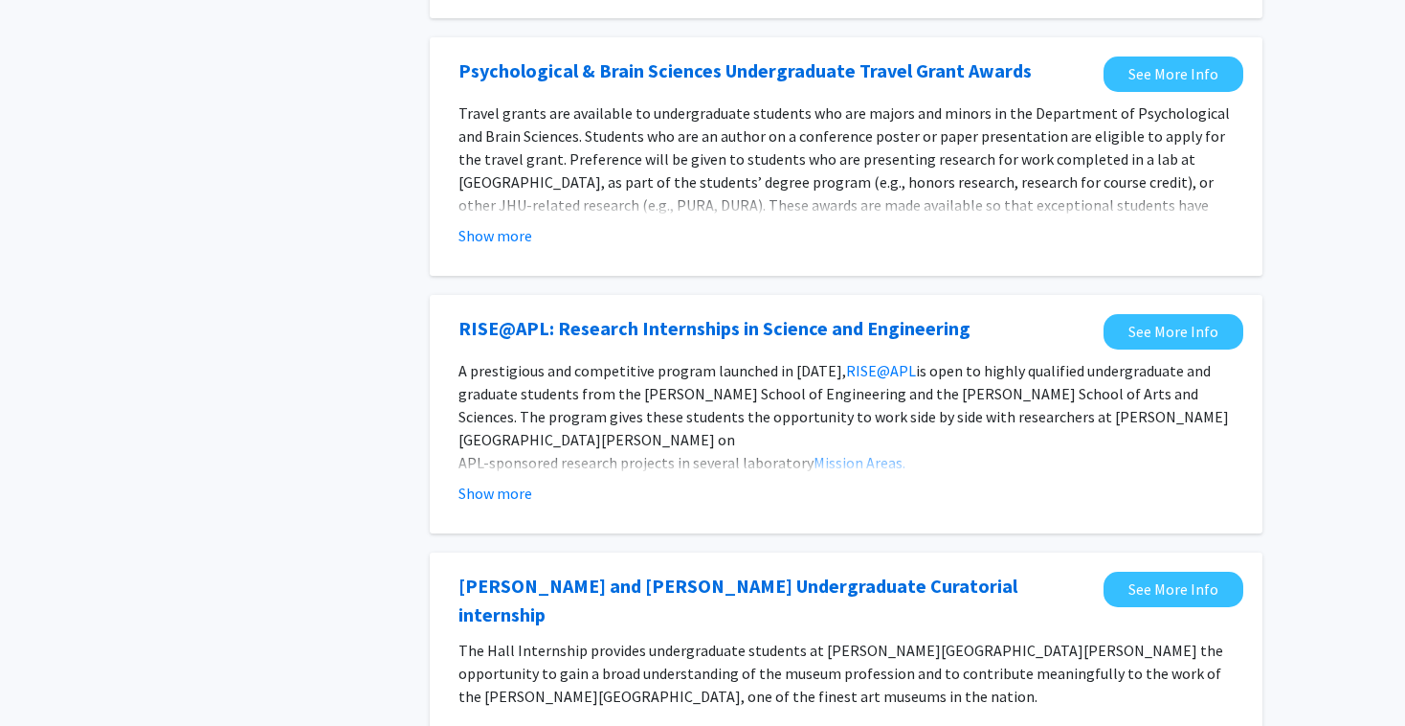
scroll to position [473, 0]
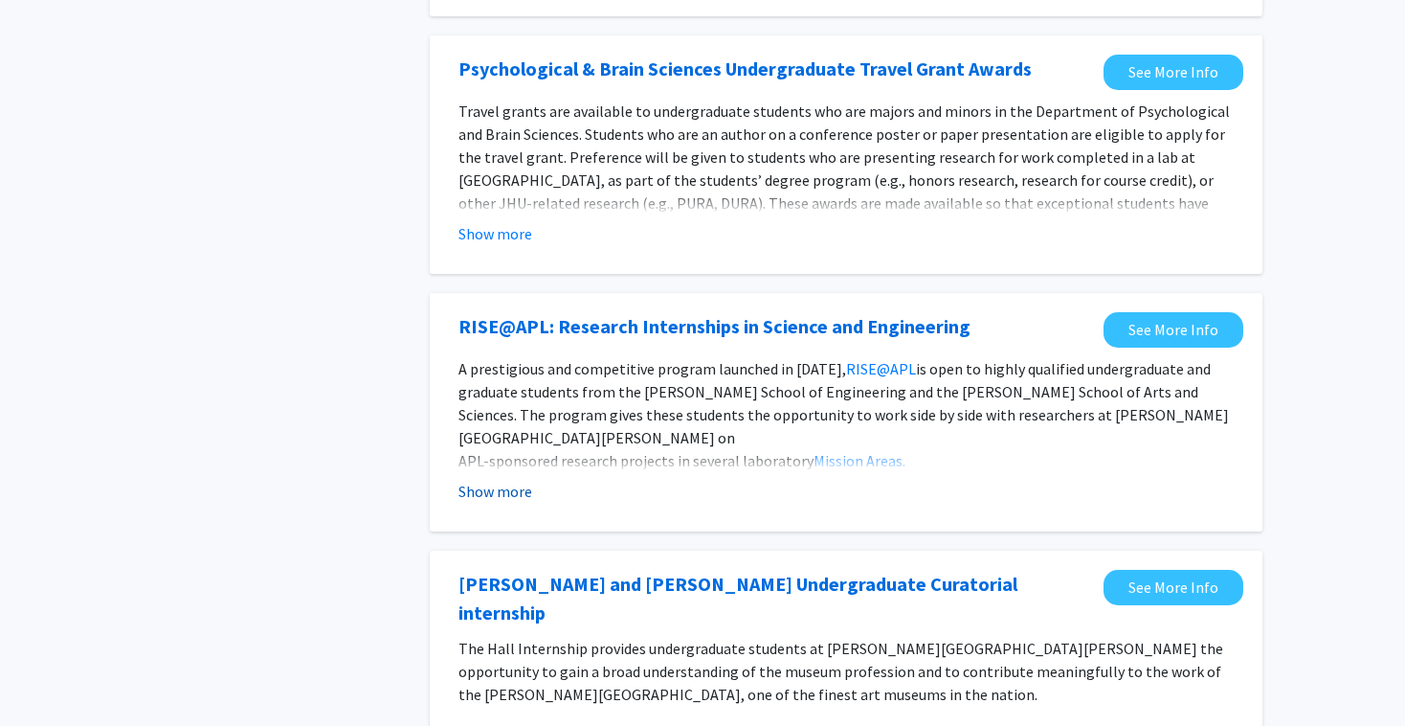
click at [516, 480] on button "Show more" at bounding box center [496, 491] width 74 height 23
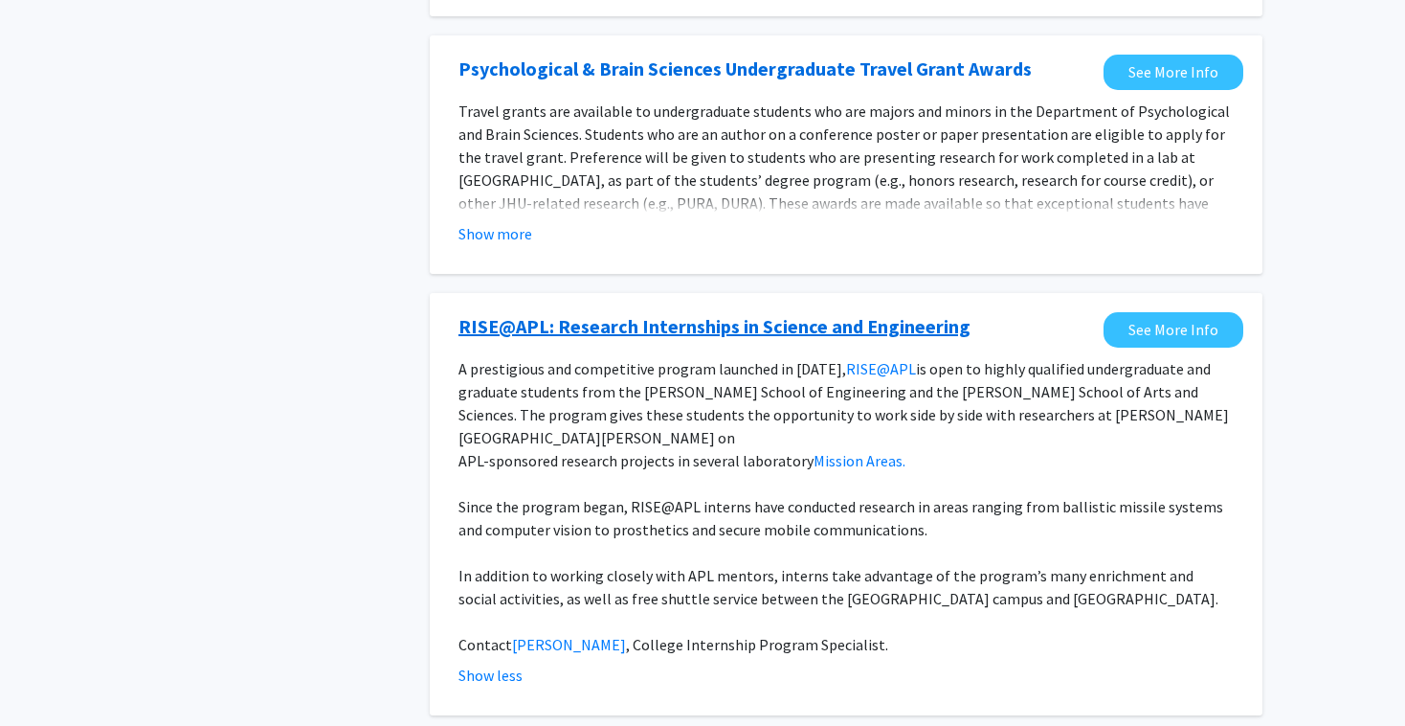
click at [834, 312] on link "RISE@APL: Research Internships in Science and Engineering" at bounding box center [715, 326] width 512 height 29
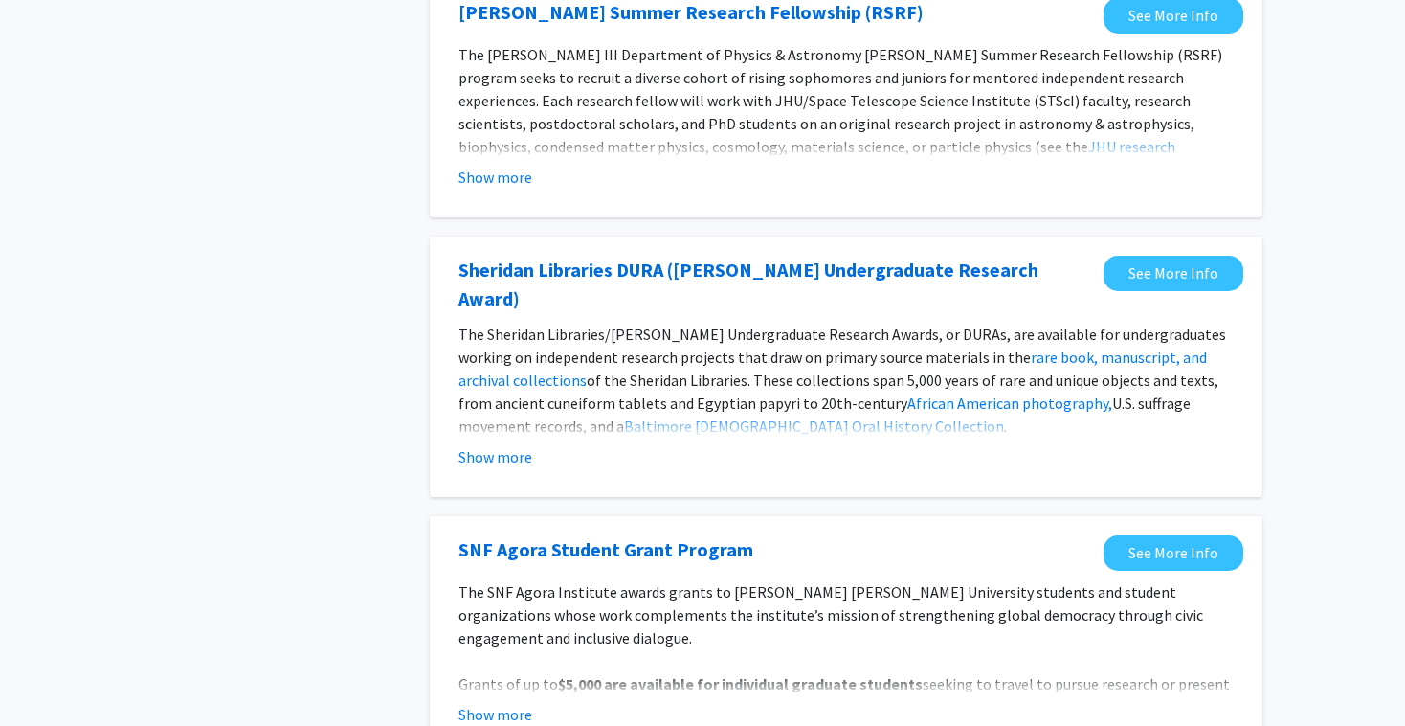
scroll to position [2332, 0]
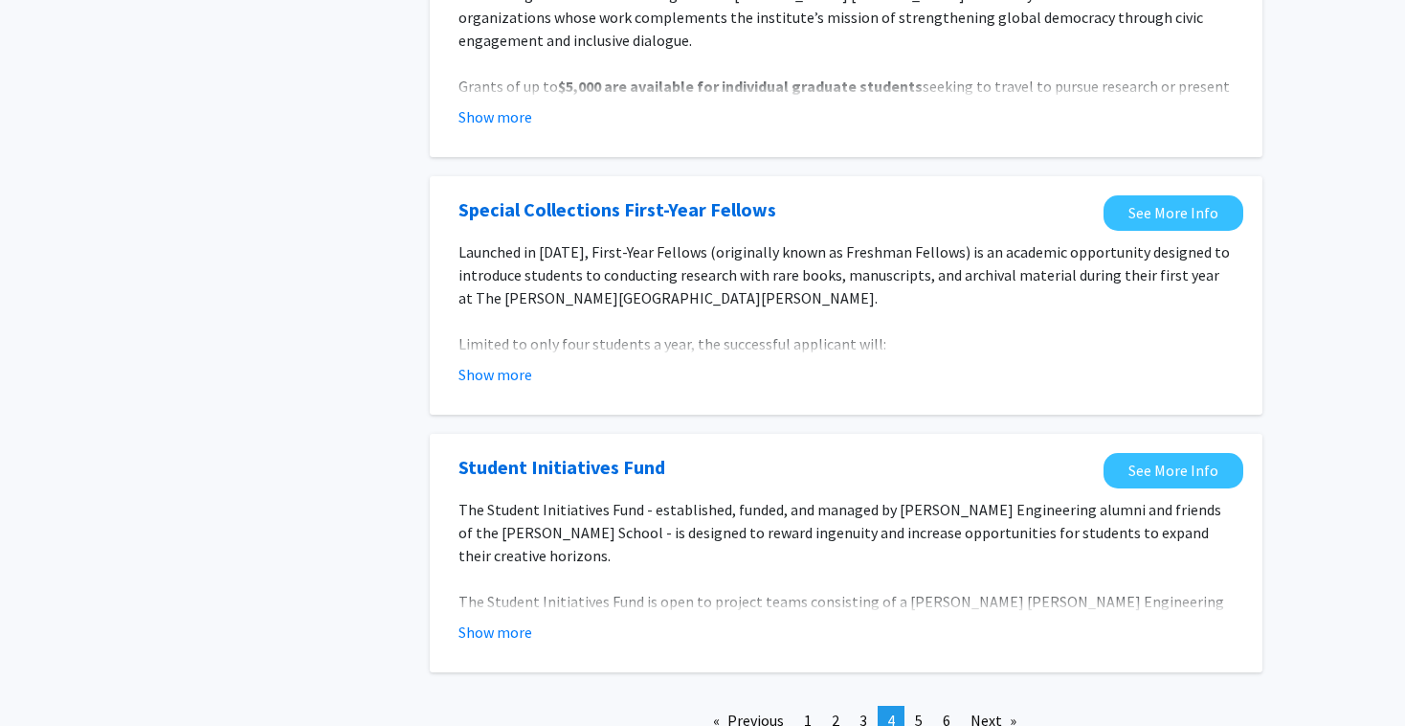
click at [916, 706] on div "Previous page 4 / 6 page 1 page 2 page 3 You're on page 4 page 5 page 6 Next pa…" at bounding box center [846, 728] width 862 height 44
click at [922, 710] on span "5" at bounding box center [919, 719] width 8 height 19
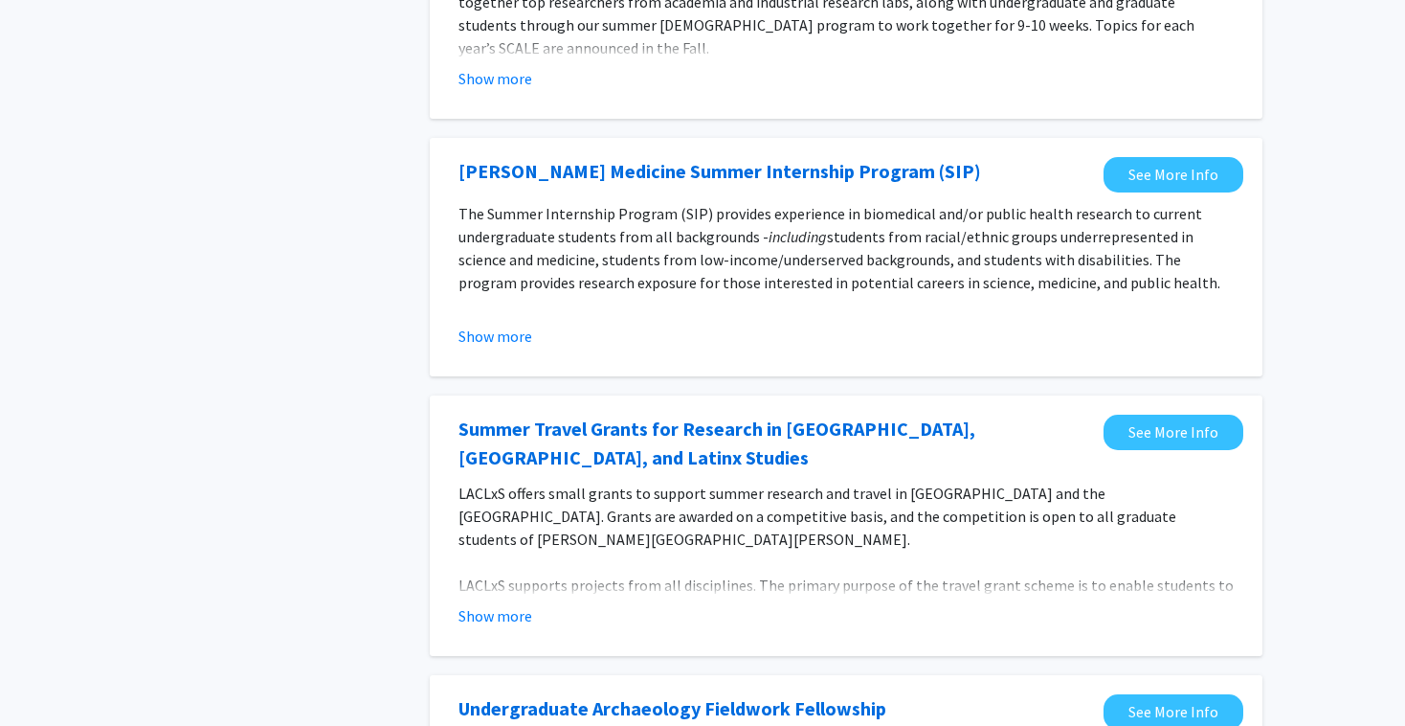
scroll to position [627, 0]
click at [1140, 158] on link "See More Info" at bounding box center [1174, 175] width 140 height 35
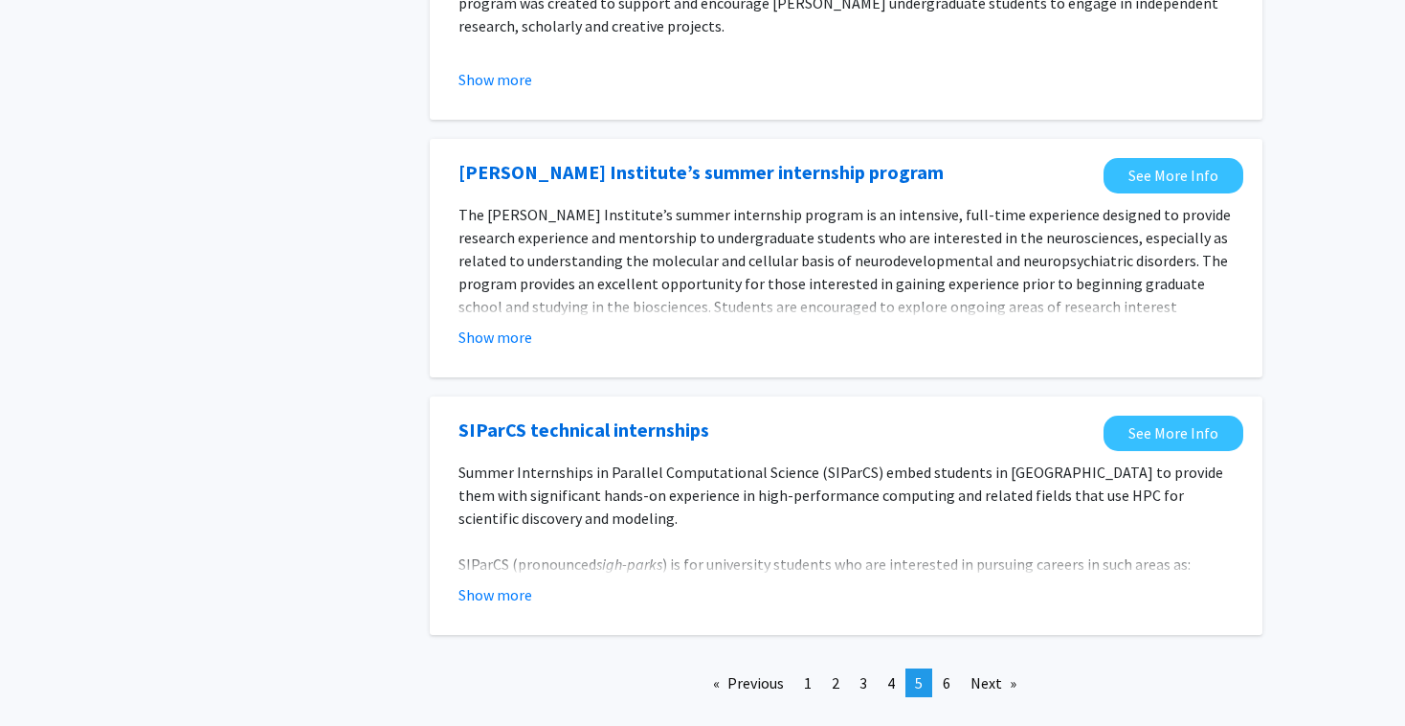
scroll to position [2119, 0]
